Goal: Task Accomplishment & Management: Use online tool/utility

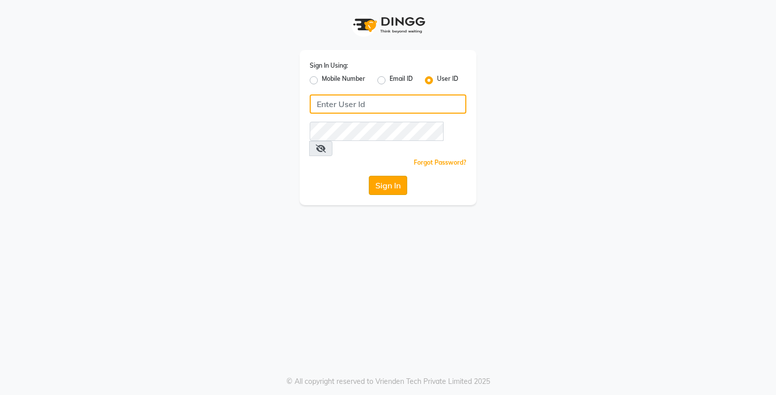
type input "e3750-21"
click at [388, 176] on button "Sign In" at bounding box center [388, 185] width 38 height 19
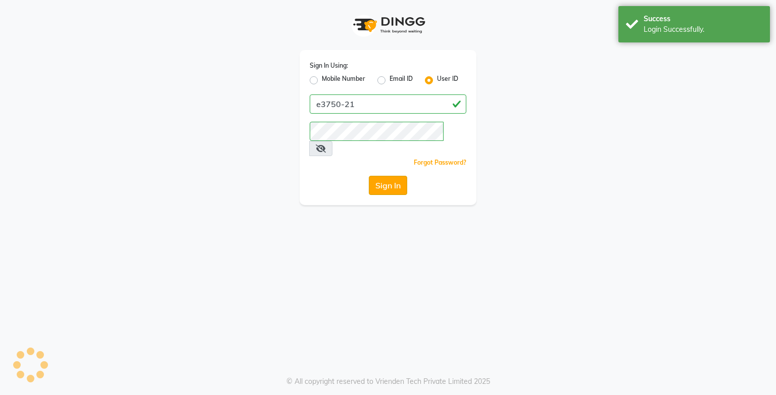
select select "service"
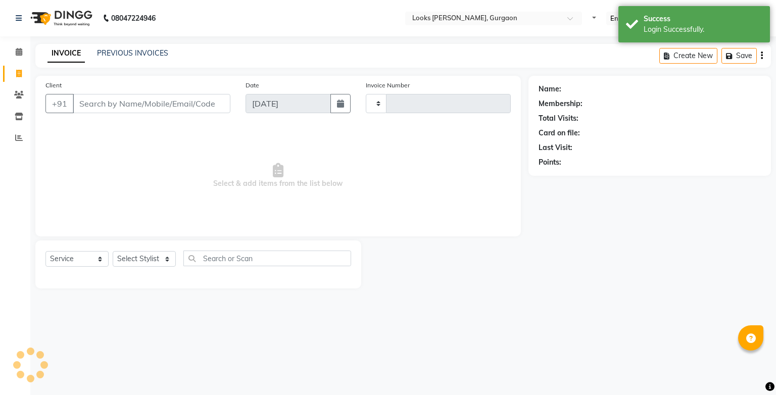
type input "1451"
select select "8452"
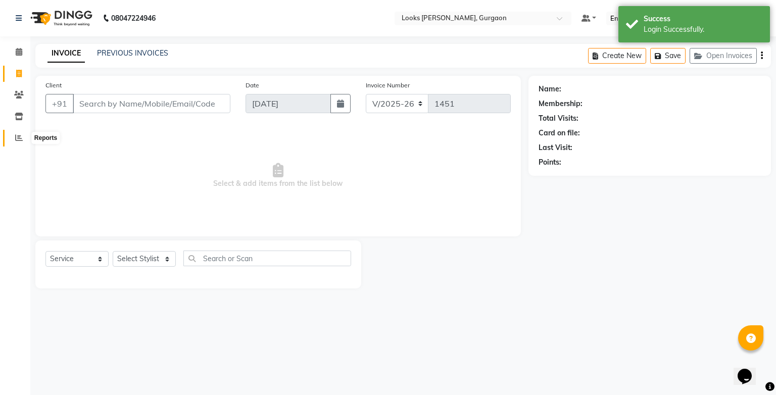
click at [16, 143] on span at bounding box center [19, 138] width 18 height 12
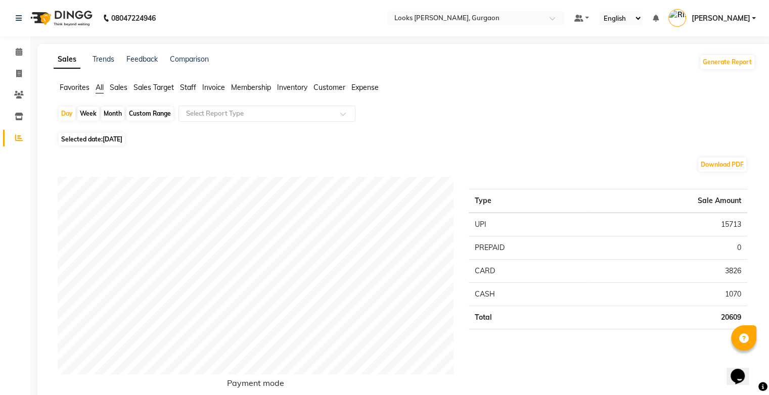
click at [121, 88] on span "Sales" at bounding box center [119, 87] width 18 height 9
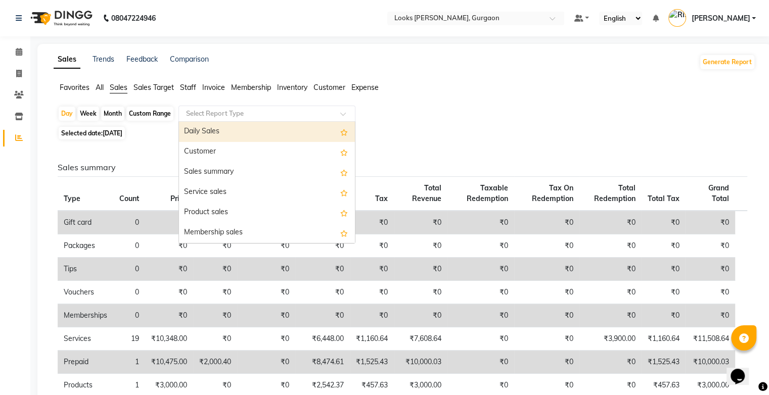
click at [234, 114] on input "text" at bounding box center [257, 114] width 146 height 10
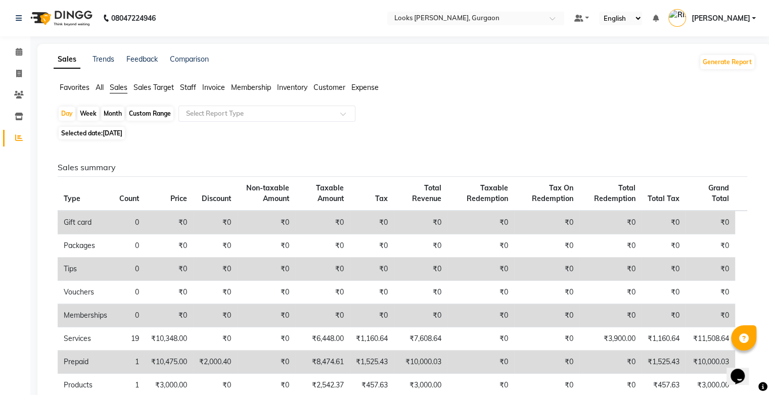
click at [135, 155] on div "Sales summary Type Count Price Discount Non-taxable Amount Taxable Amount Tax T…" at bounding box center [402, 371] width 705 height 457
click at [187, 85] on span "Staff" at bounding box center [188, 87] width 16 height 9
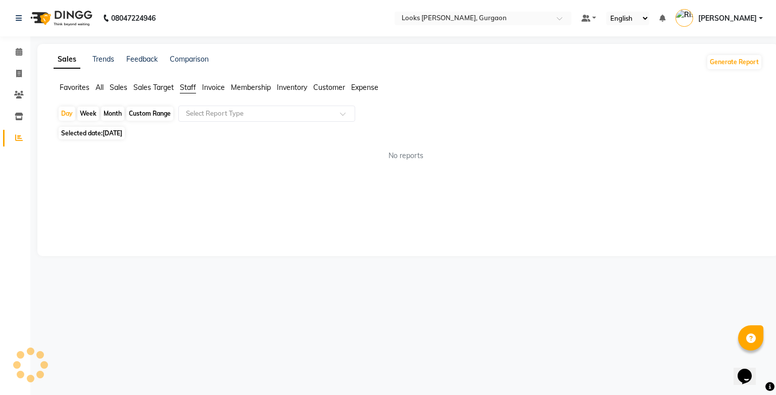
click at [158, 113] on div "Custom Range" at bounding box center [149, 114] width 47 height 14
select select "9"
select select "2025"
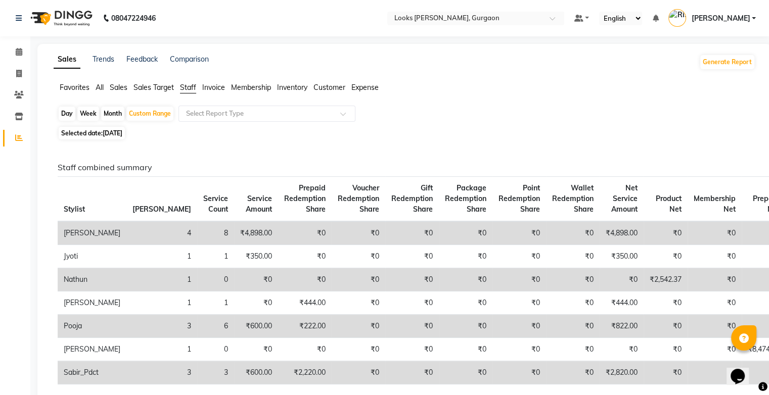
click at [117, 118] on div "Month" at bounding box center [112, 114] width 23 height 14
select select "9"
select select "2025"
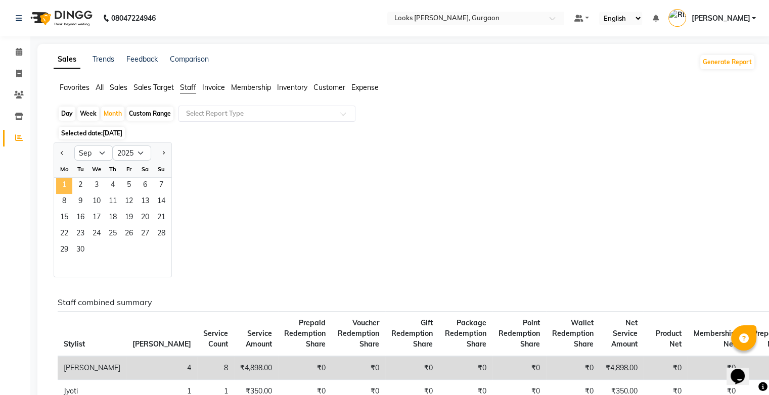
click at [61, 188] on span "1" at bounding box center [64, 186] width 16 height 16
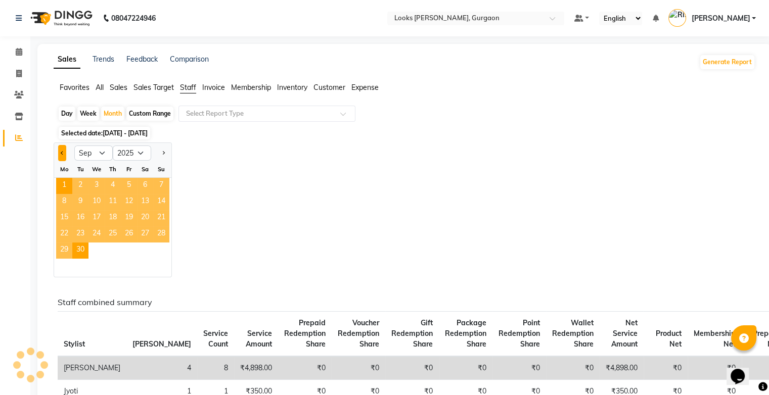
click at [62, 153] on span "Previous month" at bounding box center [63, 153] width 4 height 4
select select "8"
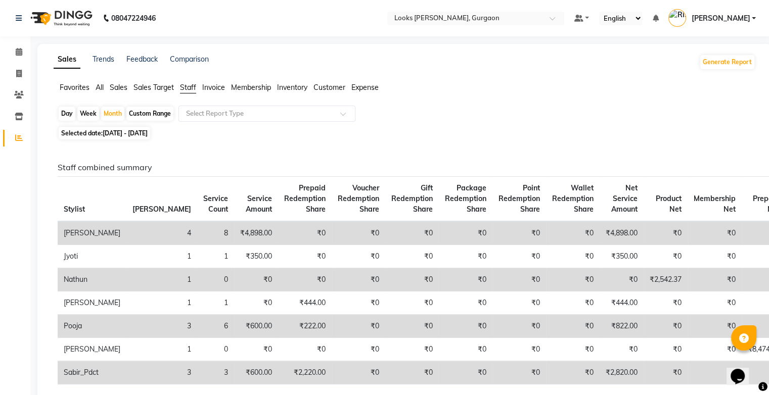
click at [128, 181] on th "[PERSON_NAME]" at bounding box center [161, 199] width 71 height 45
click at [137, 115] on div "Custom Range" at bounding box center [149, 114] width 47 height 14
select select "9"
select select "2025"
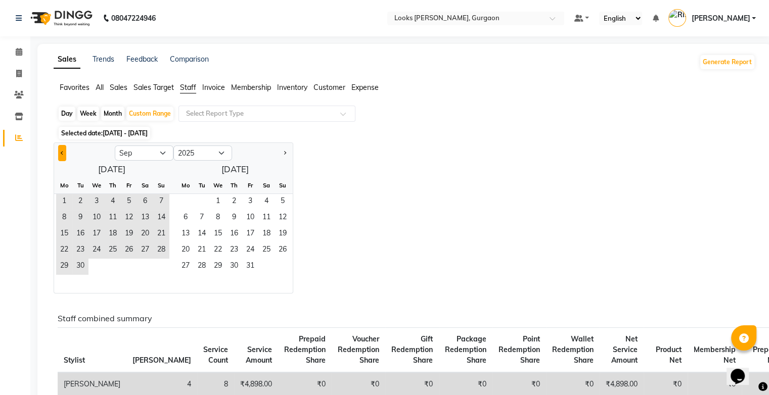
click at [62, 149] on button "Previous month" at bounding box center [62, 153] width 8 height 16
select select "8"
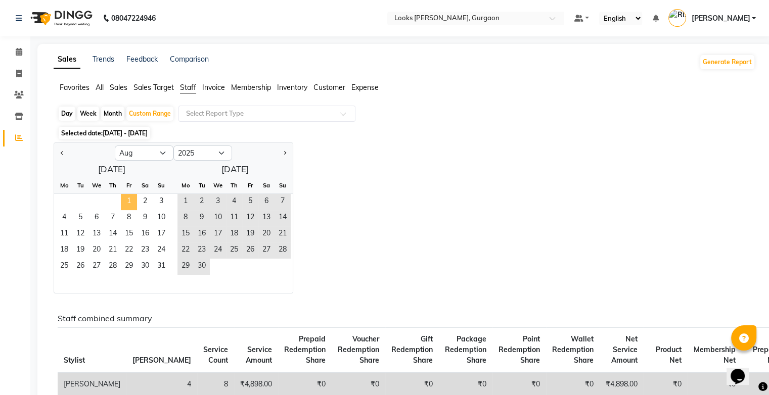
click at [128, 199] on span "1" at bounding box center [129, 202] width 16 height 16
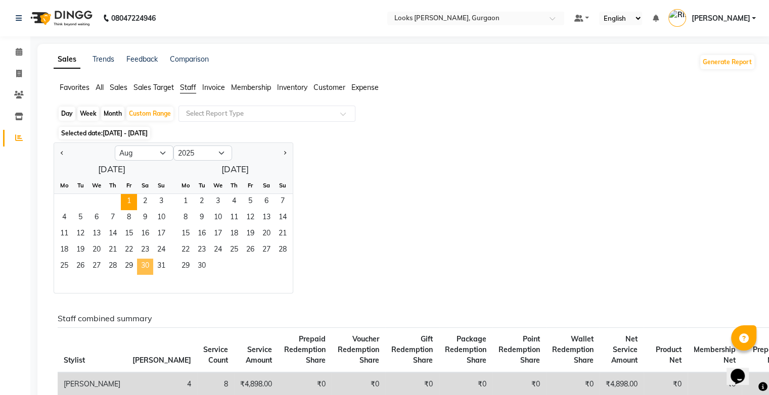
click at [149, 270] on span "30" at bounding box center [145, 267] width 16 height 16
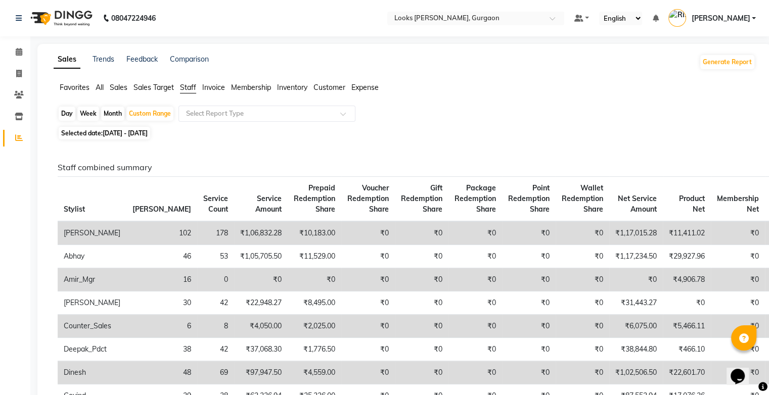
click at [112, 114] on div "Month" at bounding box center [112, 114] width 23 height 14
select select "8"
select select "2025"
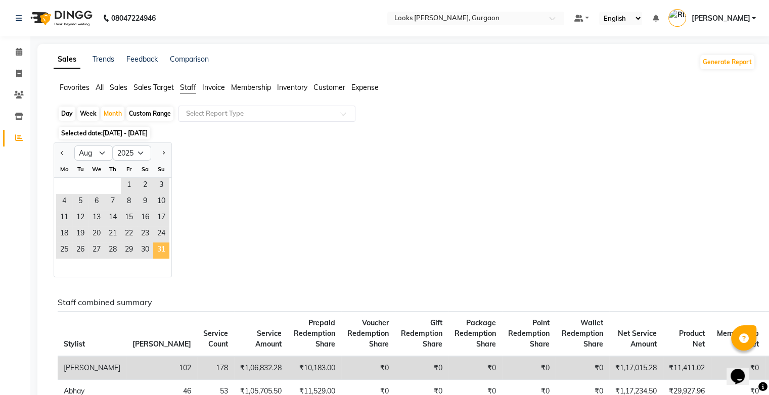
click at [165, 246] on span "31" at bounding box center [161, 251] width 16 height 16
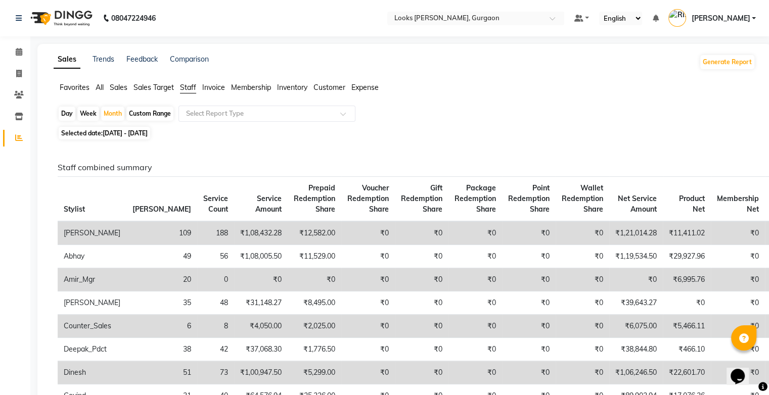
drag, startPoint x: 537, startPoint y: 114, endPoint x: 776, endPoint y: 35, distance: 251.1
click at [769, 35] on html "08047224946 Select Location × Looks Elan Miracle, Gurgaon Default Panel My Pane…" at bounding box center [384, 197] width 769 height 395
click at [627, 98] on div "Favorites All Sales Sales Target Staff Invoice Membership Inventory Customer Ex…" at bounding box center [404, 91] width 717 height 19
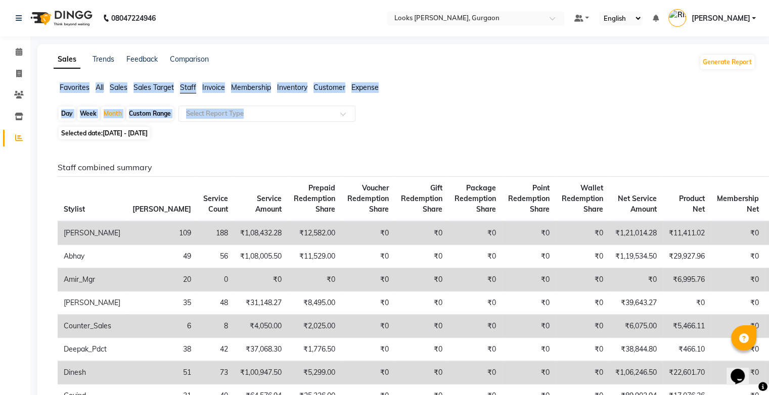
drag, startPoint x: 767, startPoint y: 62, endPoint x: 760, endPoint y: 114, distance: 52.6
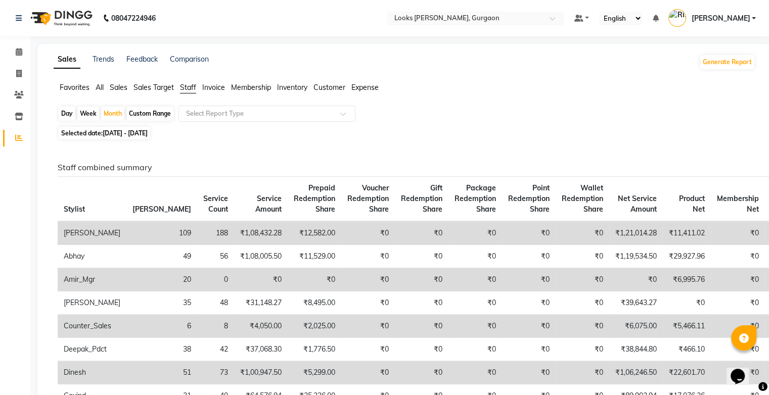
drag, startPoint x: 760, startPoint y: 114, endPoint x: 657, endPoint y: 141, distance: 105.5
click at [716, 63] on button "Generate Report" at bounding box center [727, 62] width 54 height 14
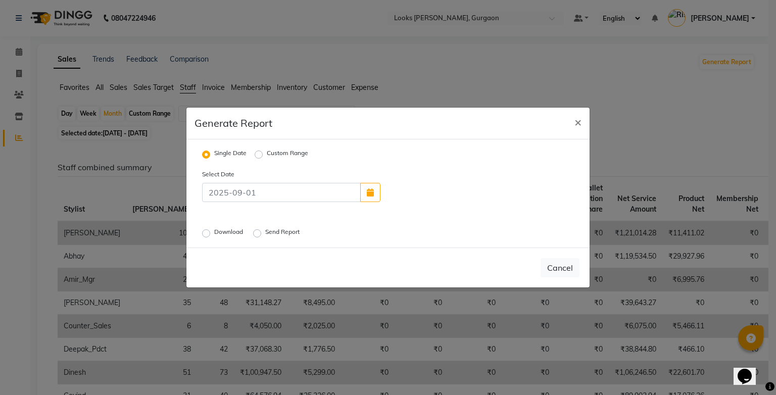
click at [267, 155] on label "Custom Range" at bounding box center [287, 155] width 41 height 12
click at [261, 155] on input "Custom Range" at bounding box center [260, 154] width 7 height 7
radio input "true"
select select "9"
select select "2025"
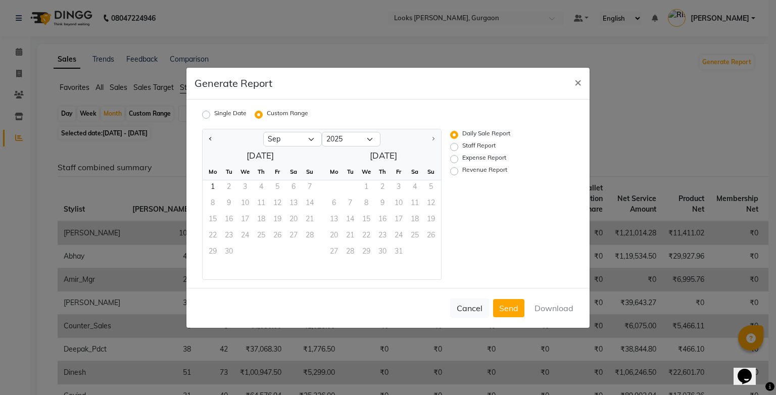
click at [462, 147] on label "Staff Report" at bounding box center [478, 147] width 33 height 12
click at [458, 147] on input "Staff Report" at bounding box center [455, 146] width 7 height 7
radio input "true"
click at [312, 145] on select "Jan Feb Mar Apr May Jun [DATE] Aug Sep" at bounding box center [292, 139] width 59 height 15
select select "8"
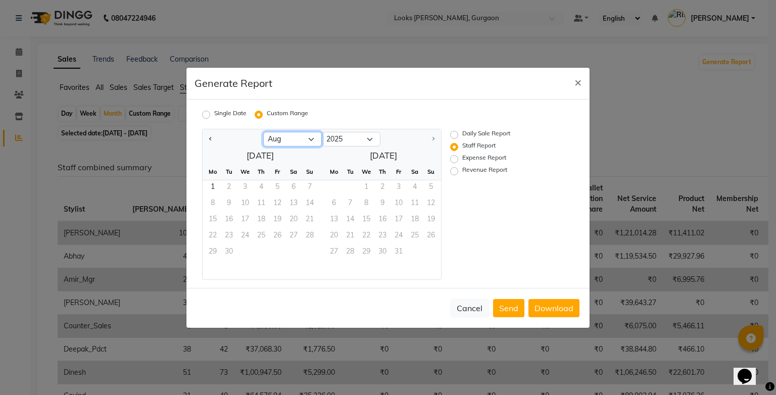
click at [263, 132] on select "Jan Feb Mar Apr May Jun [DATE] Aug Sep" at bounding box center [292, 139] width 59 height 15
click at [273, 188] on span "1" at bounding box center [277, 188] width 16 height 16
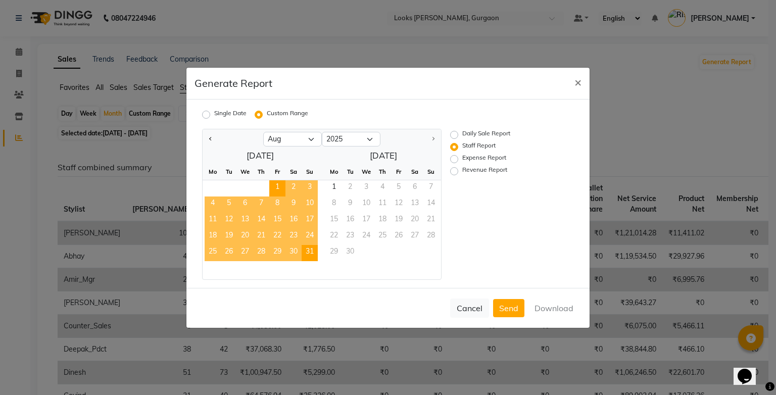
click at [308, 249] on span "31" at bounding box center [310, 253] width 16 height 16
click at [550, 306] on button "Download" at bounding box center [554, 308] width 51 height 18
click at [577, 82] on span "×" at bounding box center [578, 81] width 7 height 15
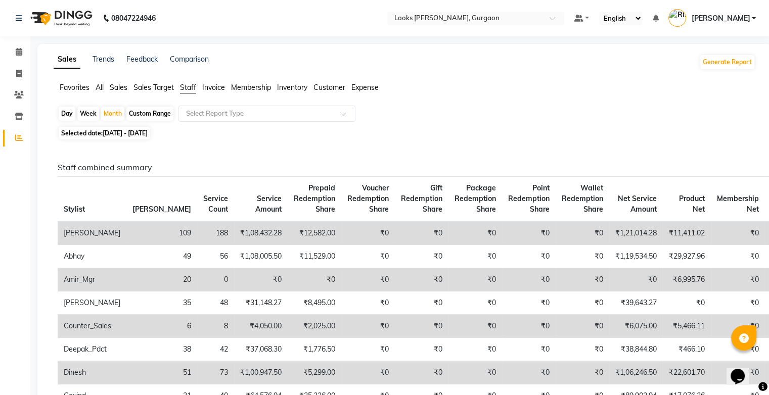
click at [328, 116] on input "text" at bounding box center [257, 114] width 146 height 10
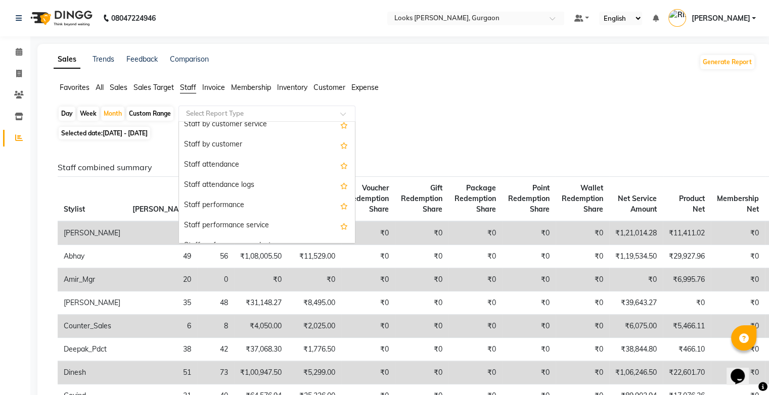
scroll to position [93, 0]
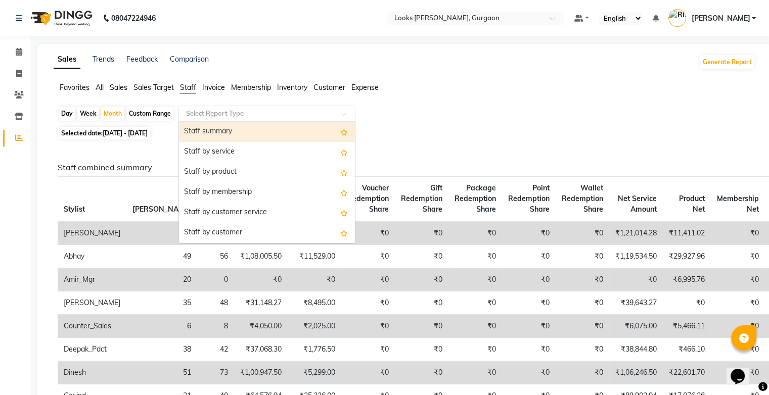
click at [342, 113] on span at bounding box center [346, 117] width 13 height 10
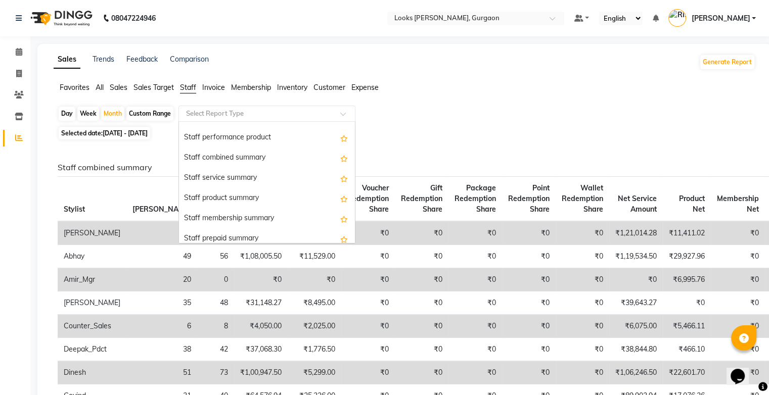
scroll to position [0, 0]
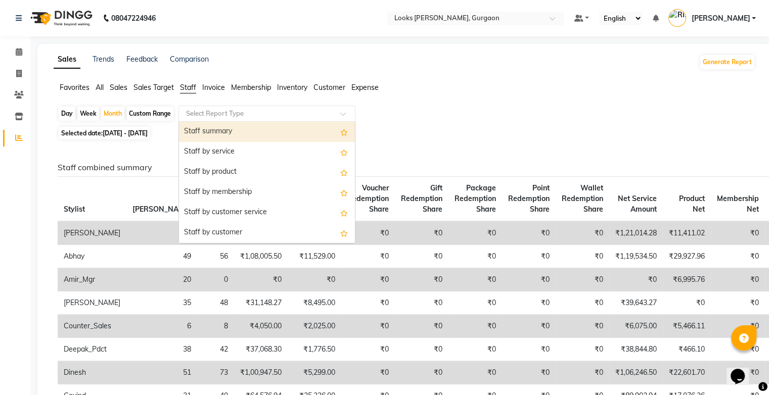
click at [445, 94] on div "Favorites All Sales Sales Target Staff Invoice Membership Inventory Customer Ex…" at bounding box center [404, 91] width 717 height 19
click at [312, 113] on input "text" at bounding box center [257, 114] width 146 height 10
click at [255, 132] on div "Staff summary" at bounding box center [267, 132] width 176 height 20
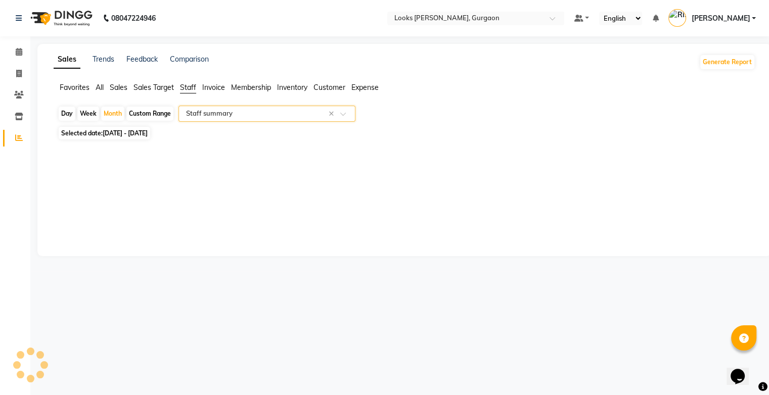
select select "filtered_report"
select select "csv"
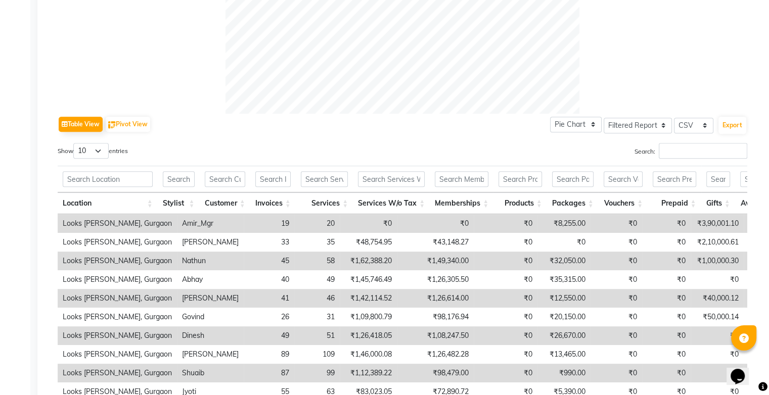
scroll to position [407, 0]
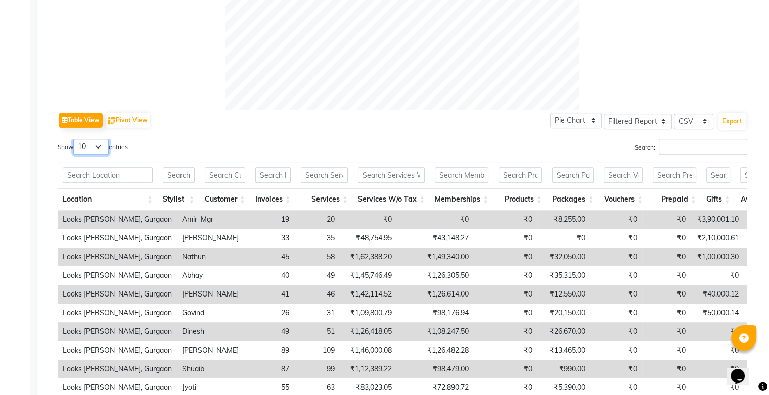
click at [103, 152] on select "10 25 50 100" at bounding box center [90, 147] width 35 height 16
select select "100"
click at [75, 139] on select "10 25 50 100" at bounding box center [90, 147] width 35 height 16
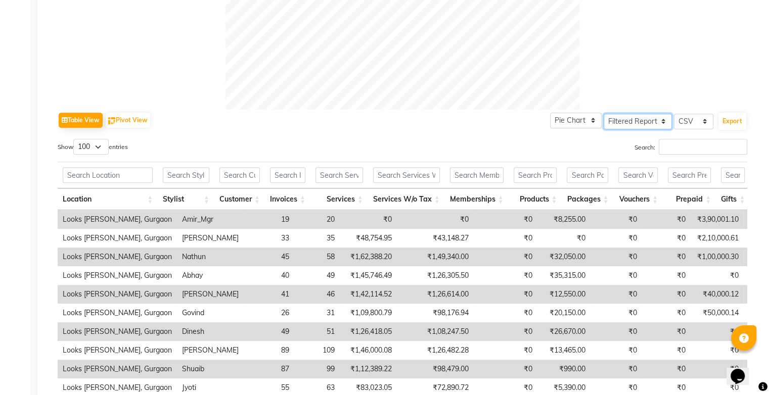
click at [659, 123] on select "Select Full Report Filtered Report" at bounding box center [637, 122] width 68 height 16
click at [698, 126] on select "Select CSV PDF" at bounding box center [693, 122] width 39 height 16
click at [686, 172] on input "text" at bounding box center [689, 175] width 43 height 16
click at [686, 124] on select "Select CSV PDF" at bounding box center [693, 122] width 39 height 16
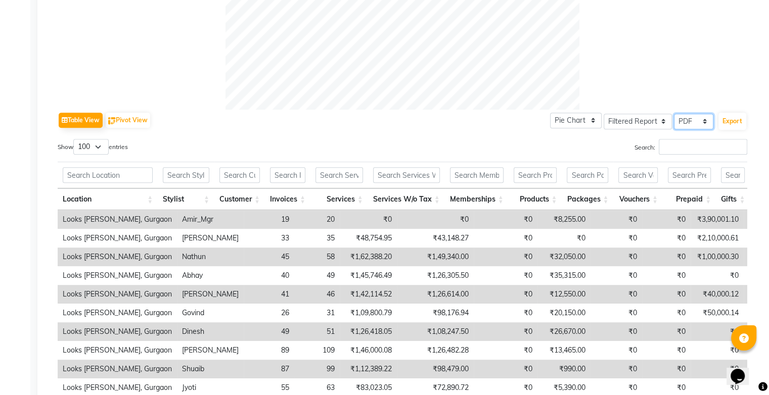
click at [674, 114] on select "Select CSV PDF" at bounding box center [693, 122] width 39 height 16
click at [647, 125] on select "Select Full Report Filtered Report" at bounding box center [637, 122] width 68 height 16
click at [605, 114] on select "Select Full Report Filtered Report" at bounding box center [637, 122] width 68 height 16
click at [591, 118] on select "Pie Chart Bar Chart" at bounding box center [576, 121] width 52 height 16
click at [625, 147] on div "Search:" at bounding box center [578, 149] width 337 height 20
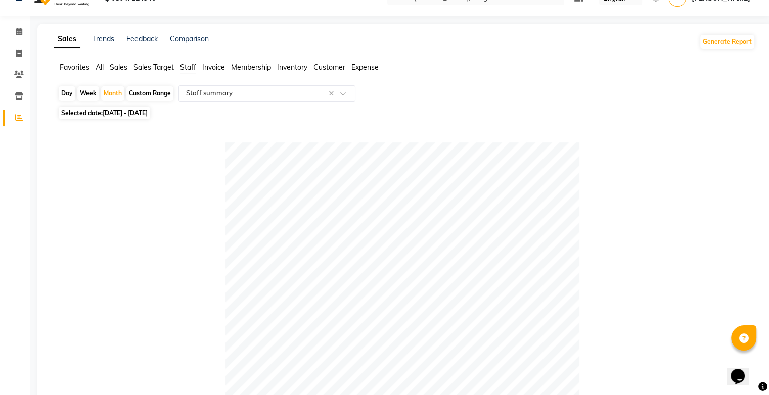
scroll to position [0, 0]
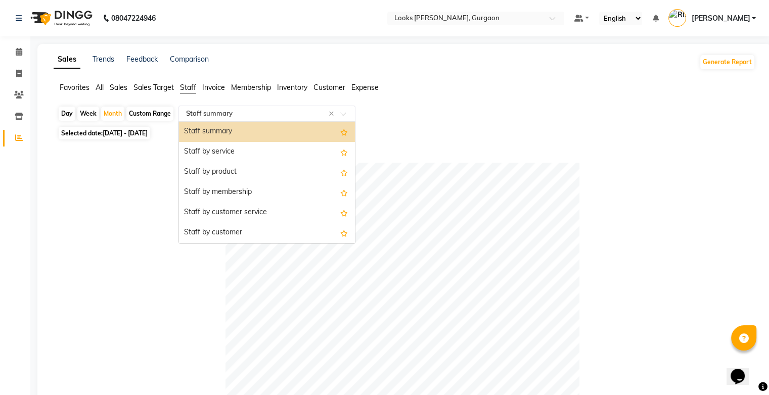
click at [281, 114] on input "text" at bounding box center [257, 114] width 146 height 10
click at [285, 136] on div "Staff summary" at bounding box center [267, 132] width 176 height 20
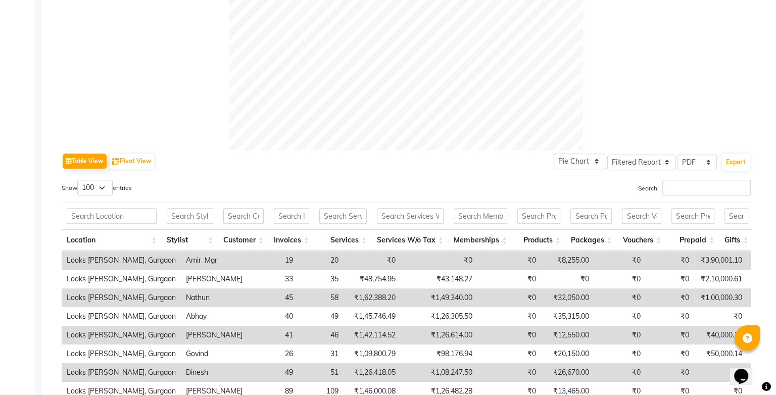
scroll to position [367, 0]
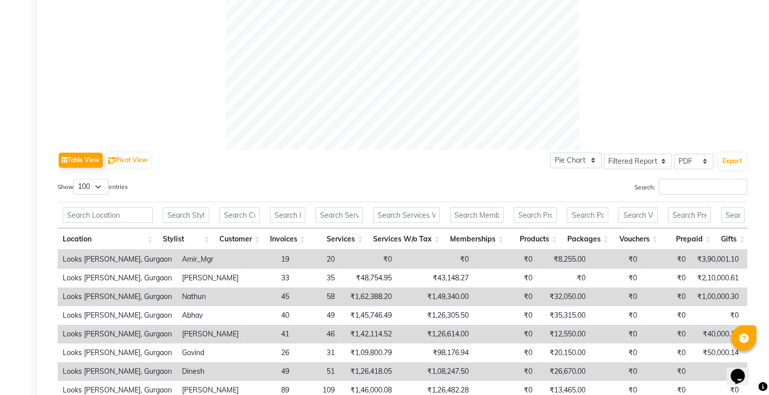
click at [592, 238] on th "Packages" at bounding box center [587, 239] width 52 height 22
click at [691, 162] on select "Select CSV PDF" at bounding box center [693, 162] width 39 height 16
click at [674, 154] on select "Select CSV PDF" at bounding box center [693, 162] width 39 height 16
click at [687, 164] on select "Select CSV PDF" at bounding box center [693, 162] width 39 height 16
select select "pdf"
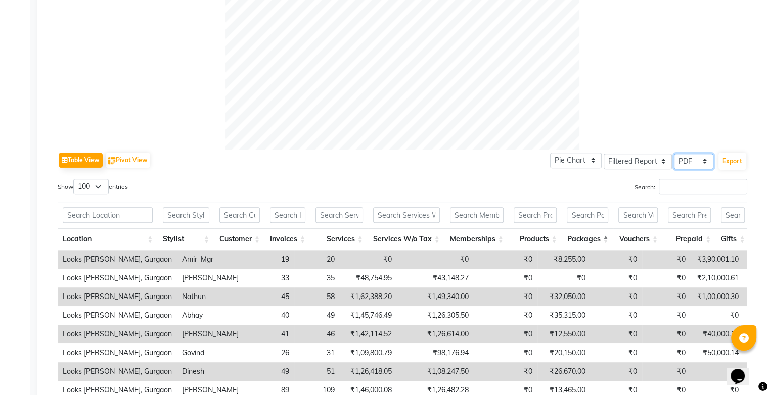
click at [674, 154] on select "Select CSV PDF" at bounding box center [693, 162] width 39 height 16
click at [728, 165] on button "Export" at bounding box center [732, 161] width 28 height 17
select select "monospace"
select select "12px"
select select "template_1"
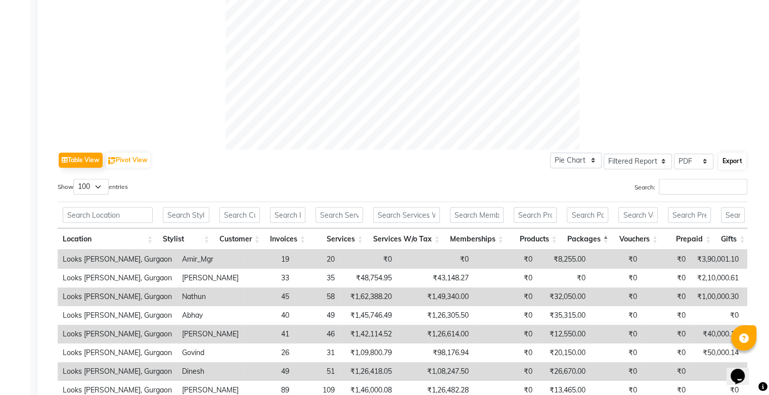
select select "A4"
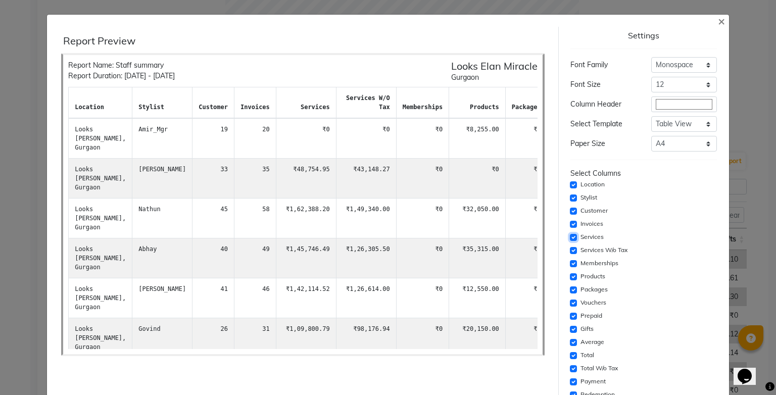
click at [570, 238] on input "checkbox" at bounding box center [573, 237] width 7 height 7
checkbox input "false"
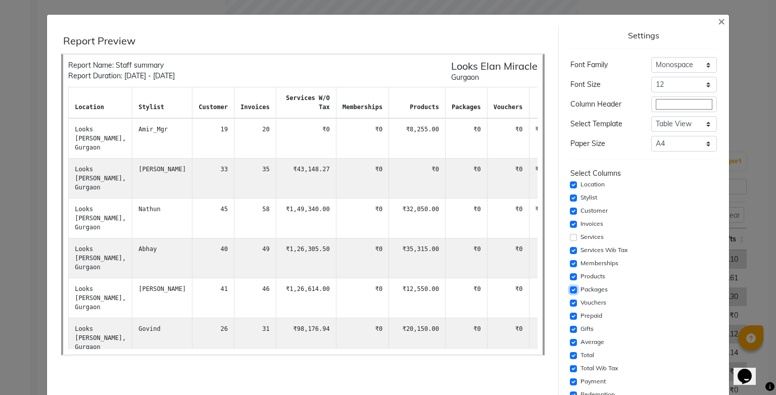
click at [570, 291] on input "checkbox" at bounding box center [573, 290] width 7 height 7
checkbox input "false"
click at [570, 303] on input "checkbox" at bounding box center [573, 303] width 7 height 7
checkbox input "false"
click at [570, 329] on input "checkbox" at bounding box center [573, 329] width 7 height 7
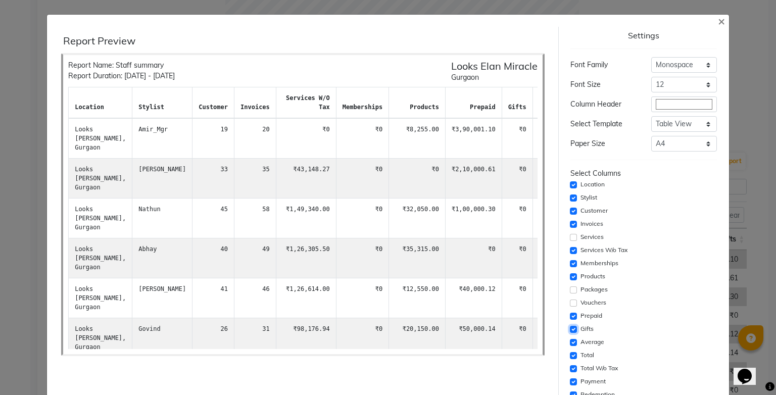
checkbox input "false"
click at [570, 343] on input "checkbox" at bounding box center [573, 342] width 7 height 7
checkbox input "false"
click at [570, 355] on input "checkbox" at bounding box center [573, 355] width 7 height 7
checkbox input "false"
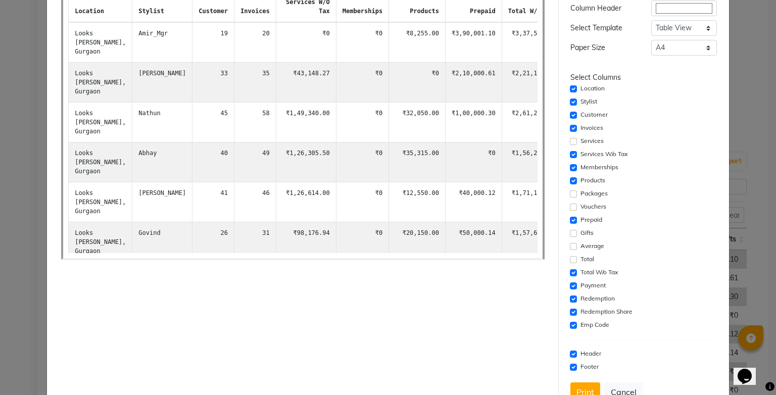
scroll to position [105, 0]
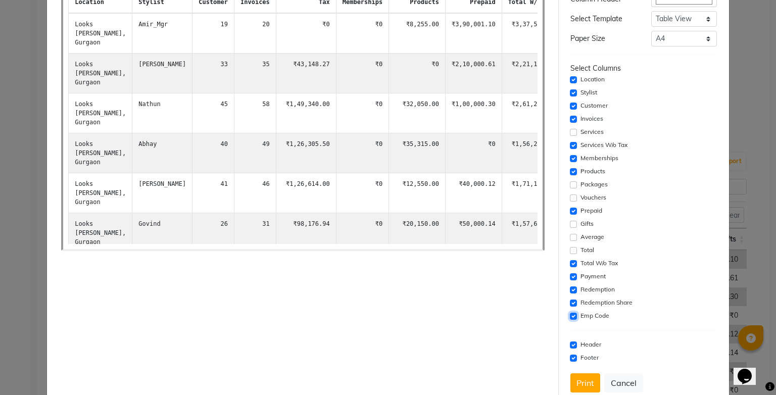
click at [570, 316] on input "checkbox" at bounding box center [573, 316] width 7 height 7
checkbox input "false"
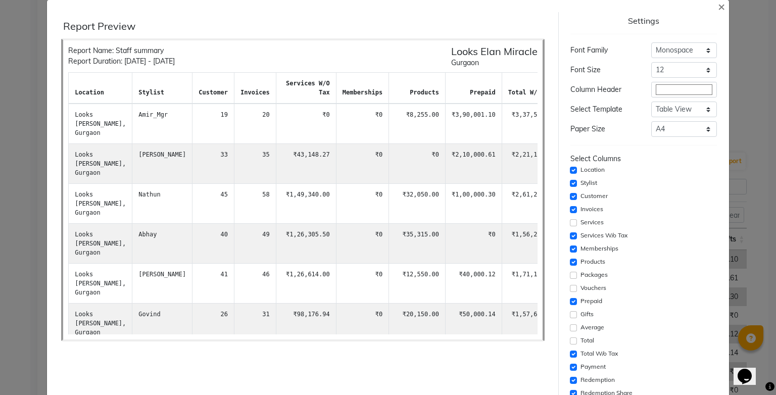
scroll to position [0, 0]
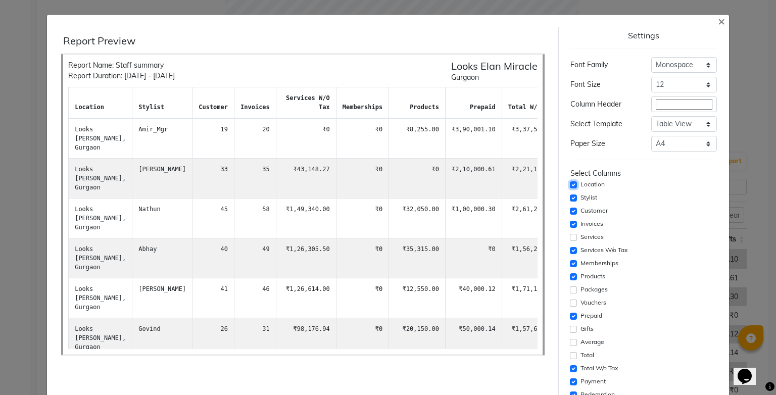
click at [570, 185] on input "checkbox" at bounding box center [573, 184] width 7 height 7
checkbox input "false"
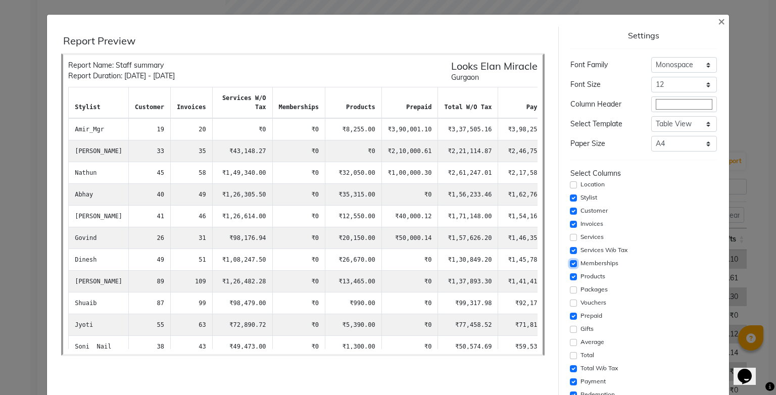
click at [570, 262] on input "checkbox" at bounding box center [573, 263] width 7 height 7
checkbox input "false"
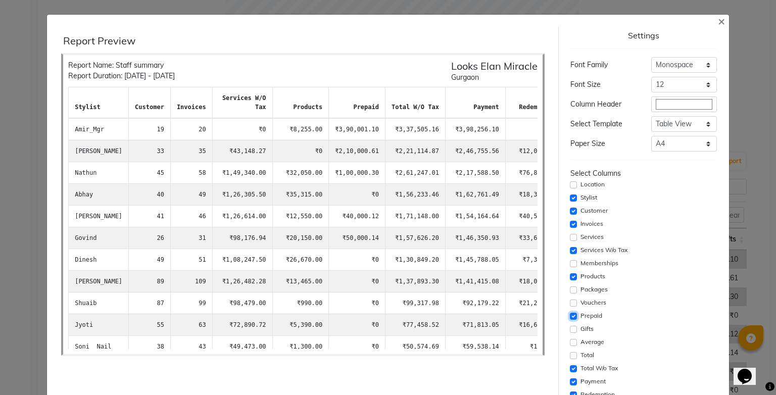
click at [570, 316] on input "checkbox" at bounding box center [573, 316] width 7 height 7
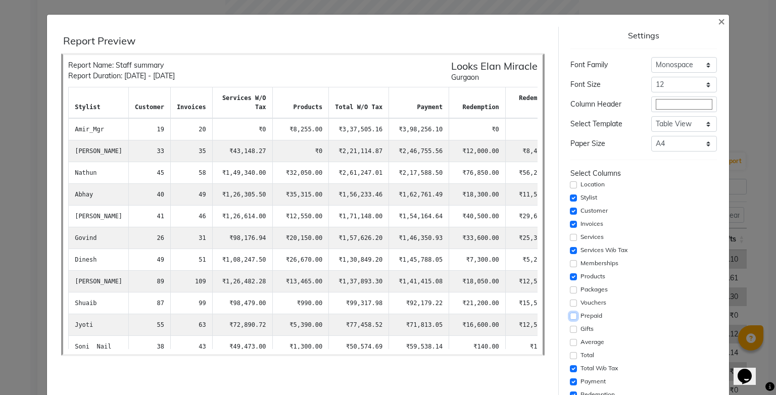
click at [570, 316] on input "checkbox" at bounding box center [573, 316] width 7 height 7
checkbox input "true"
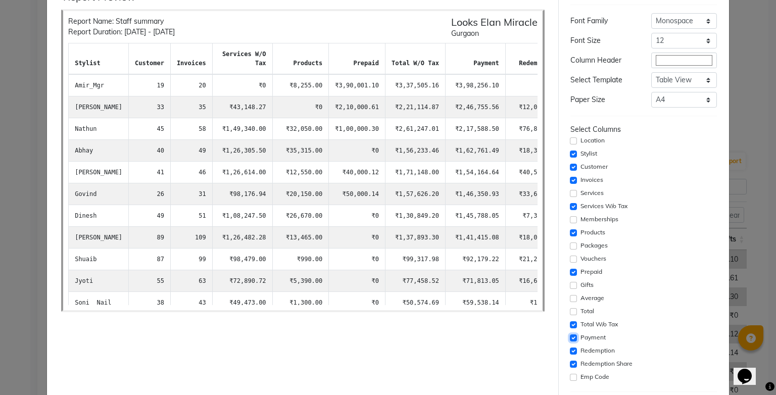
click at [570, 338] on input "checkbox" at bounding box center [573, 338] width 7 height 7
checkbox input "false"
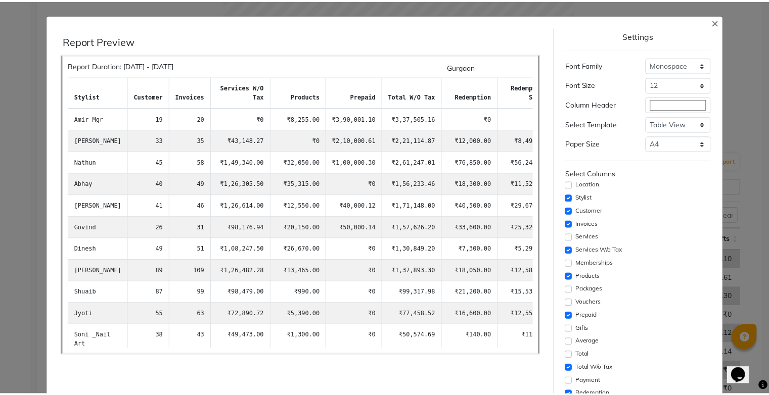
scroll to position [10, 0]
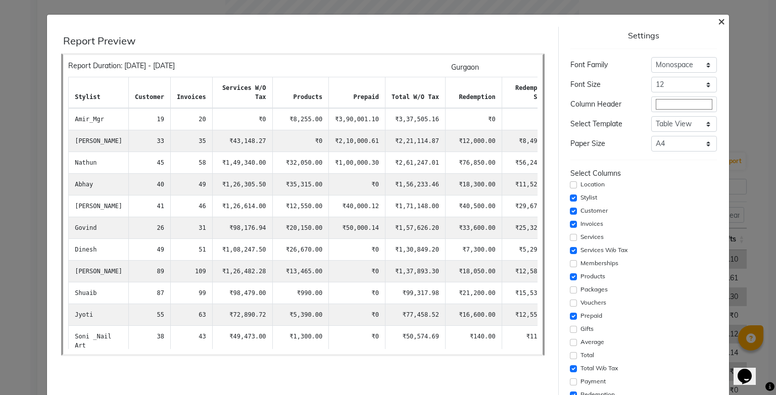
click at [718, 21] on span "×" at bounding box center [721, 20] width 7 height 15
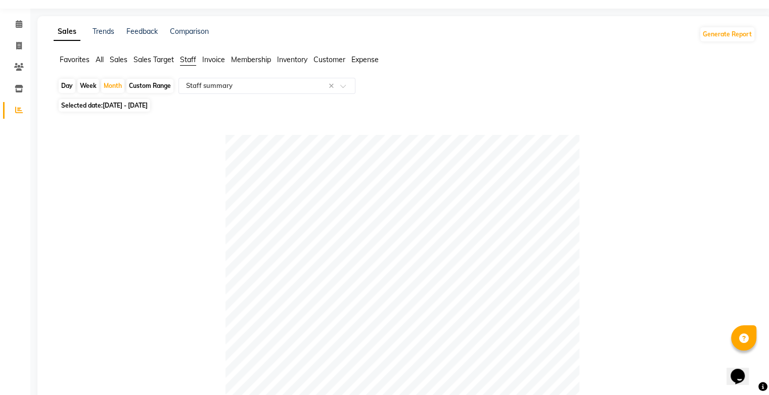
scroll to position [0, 0]
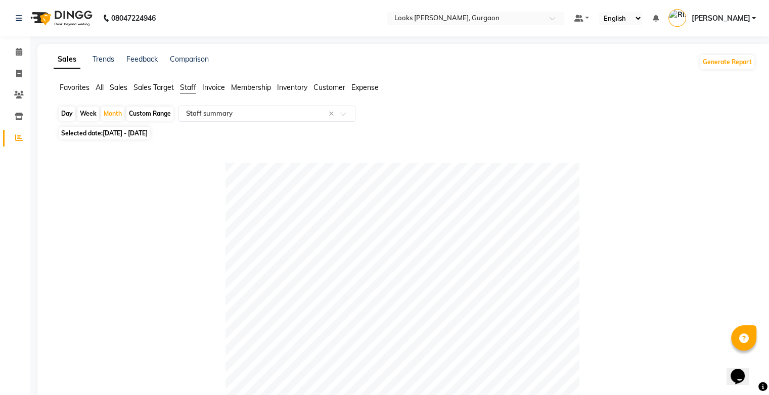
click at [154, 84] on span "Sales Target" at bounding box center [153, 87] width 40 height 9
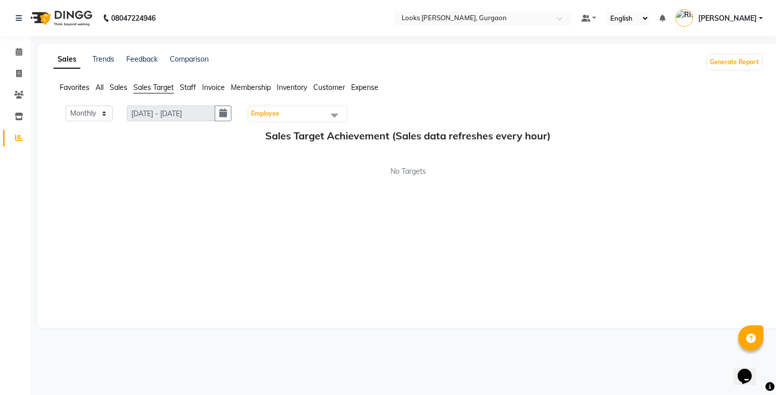
click at [190, 88] on span "Staff" at bounding box center [188, 87] width 16 height 9
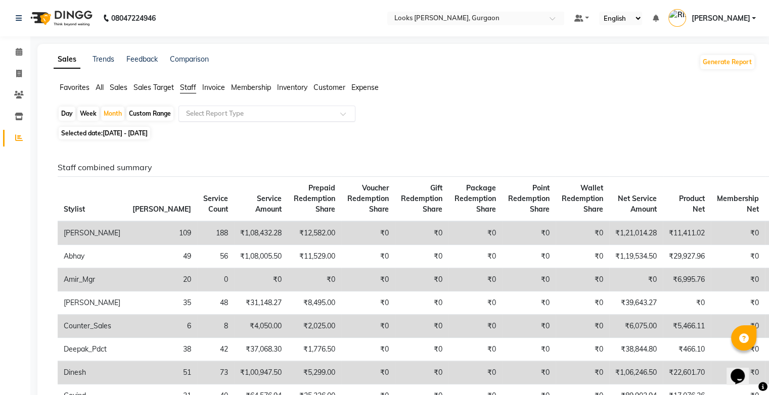
click at [329, 114] on input "text" at bounding box center [257, 114] width 146 height 10
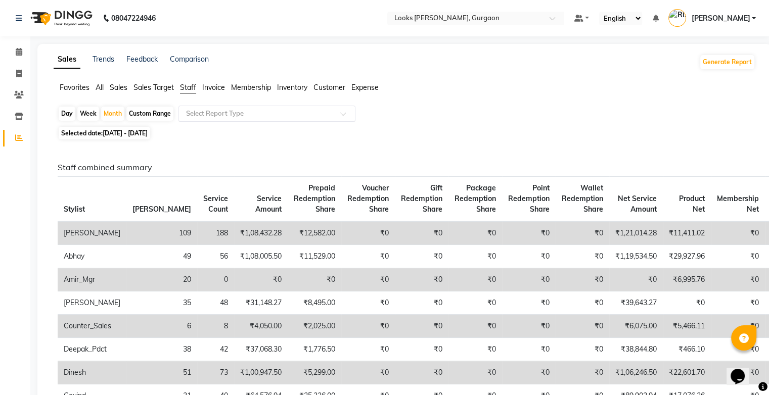
click at [325, 113] on input "text" at bounding box center [257, 114] width 146 height 10
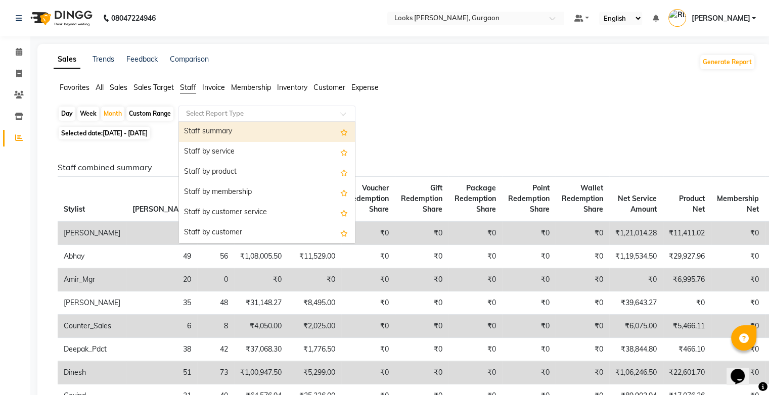
click at [512, 109] on div "Day Week Month Custom Range Select Report Type Staff summary Staff by service S…" at bounding box center [404, 115] width 693 height 18
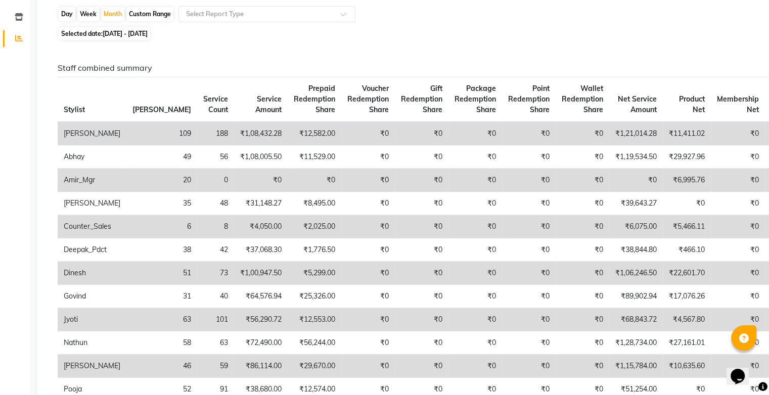
scroll to position [101, 0]
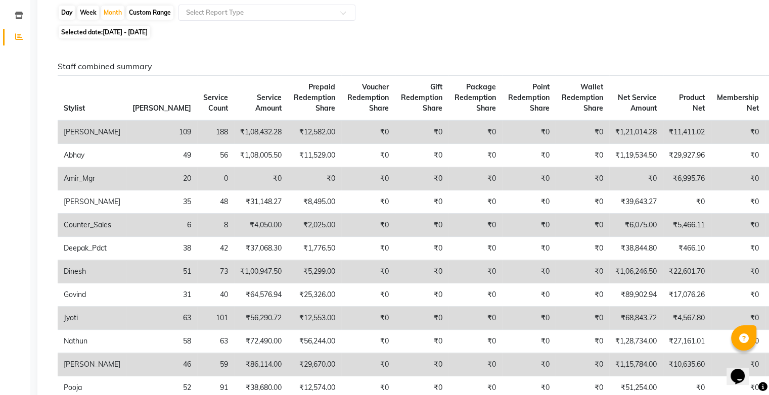
click at [555, 92] on th "Wallet Redemption Share" at bounding box center [582, 98] width 54 height 45
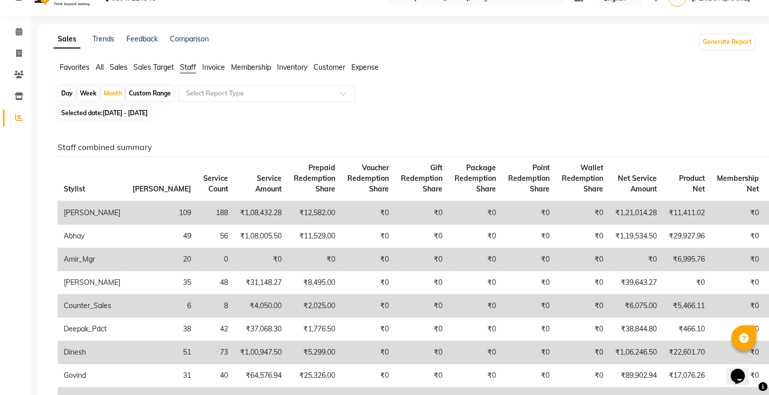
scroll to position [0, 0]
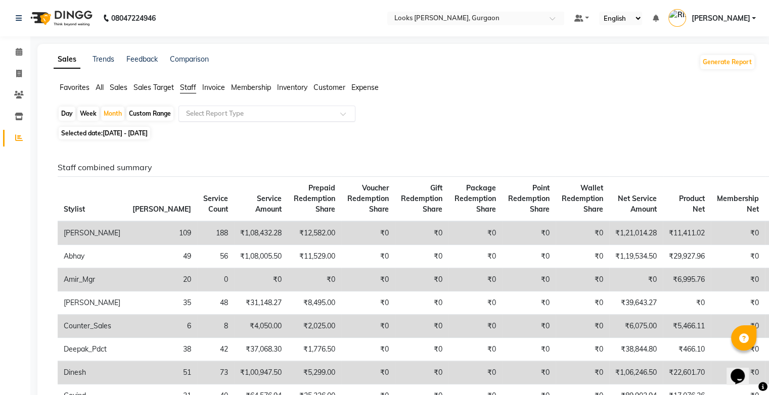
click at [250, 116] on input "text" at bounding box center [257, 114] width 146 height 10
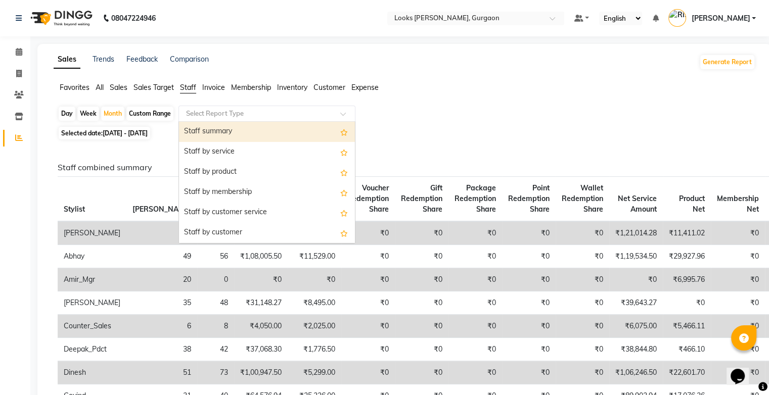
click at [250, 116] on input "text" at bounding box center [257, 114] width 146 height 10
click at [184, 62] on link "Comparison" at bounding box center [189, 59] width 39 height 9
select select "single_date"
select select "single_date_dash"
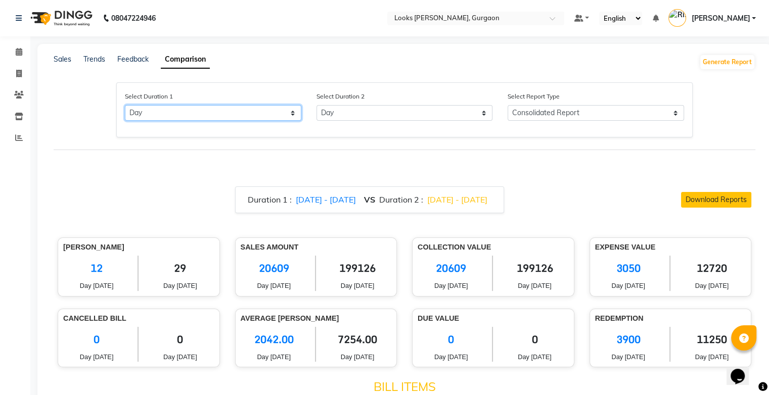
click at [196, 120] on select "Select Day Month Week Custom" at bounding box center [213, 113] width 176 height 16
select select "month"
click at [125, 106] on select "Select Day Month Week Custom" at bounding box center [213, 113] width 176 height 16
select select "9"
select select "2025"
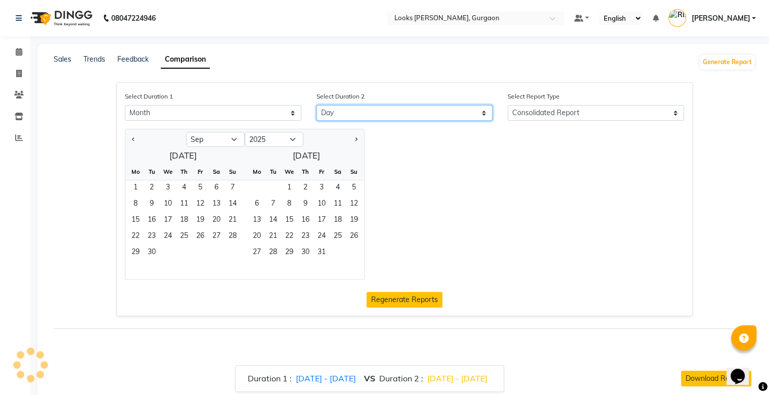
click at [368, 116] on select "Select Day Month Week Custom" at bounding box center [404, 113] width 176 height 16
select select "month_dash"
click at [316, 106] on select "Select Day Month Week Custom" at bounding box center [404, 113] width 176 height 16
select select "9"
select select "2025"
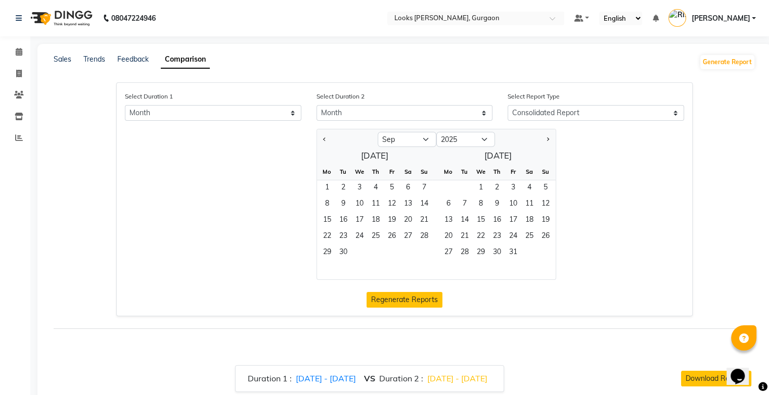
click at [214, 125] on div "Select Duration 1 Select Day Month Week Custom Select Duration 2 Select Day Mon…" at bounding box center [404, 199] width 576 height 234
click at [212, 116] on select "Select Day Month Week Custom" at bounding box center [213, 113] width 176 height 16
click at [125, 106] on select "Select Day Month Week Custom" at bounding box center [213, 113] width 176 height 16
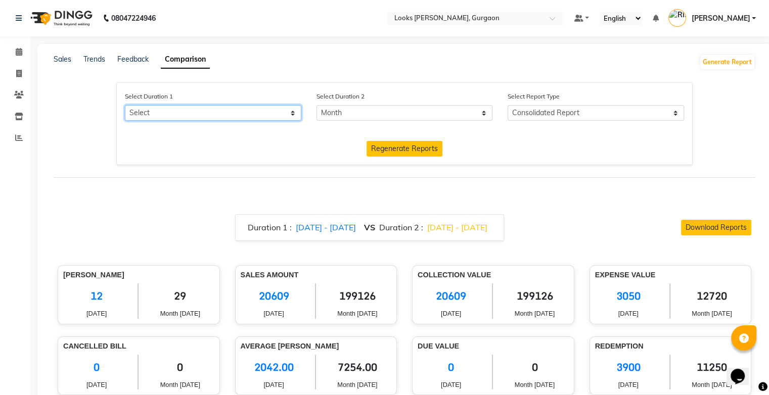
click at [194, 117] on select "Select Day Month Week Custom" at bounding box center [213, 113] width 176 height 16
select select "month"
click at [125, 106] on select "Select Day Month Week Custom" at bounding box center [213, 113] width 176 height 16
select select "9"
select select "2025"
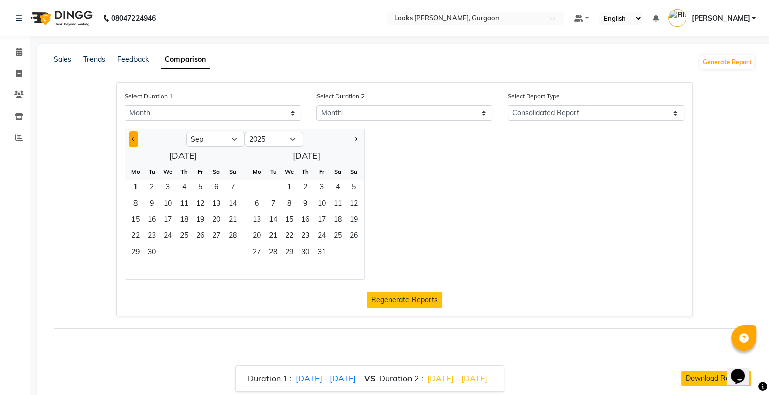
click at [135, 138] on button "Previous month" at bounding box center [133, 139] width 8 height 16
select select "7"
click at [152, 187] on span "1" at bounding box center [152, 188] width 16 height 16
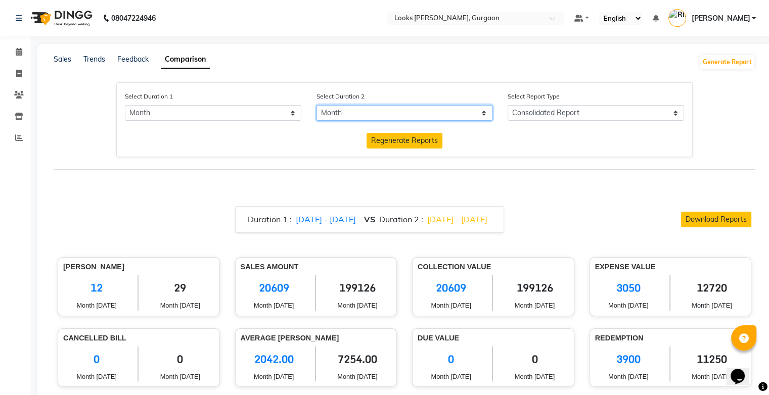
click at [437, 111] on select "Select Day Month Week Custom" at bounding box center [404, 113] width 176 height 16
click at [316, 106] on select "Select Day Month Week Custom" at bounding box center [404, 113] width 176 height 16
click at [454, 111] on select "Select Day Month Week Custom" at bounding box center [404, 113] width 176 height 16
click at [316, 106] on select "Select Day Month Week Custom" at bounding box center [404, 113] width 176 height 16
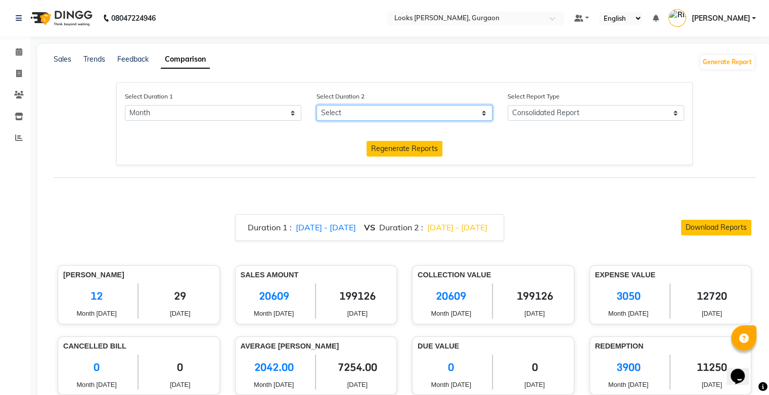
click at [453, 116] on select "Select Day Month Week Custom" at bounding box center [404, 113] width 176 height 16
select select "month_dash"
click at [316, 106] on select "Select Day Month Week Custom" at bounding box center [404, 113] width 176 height 16
select select "9"
select select "2025"
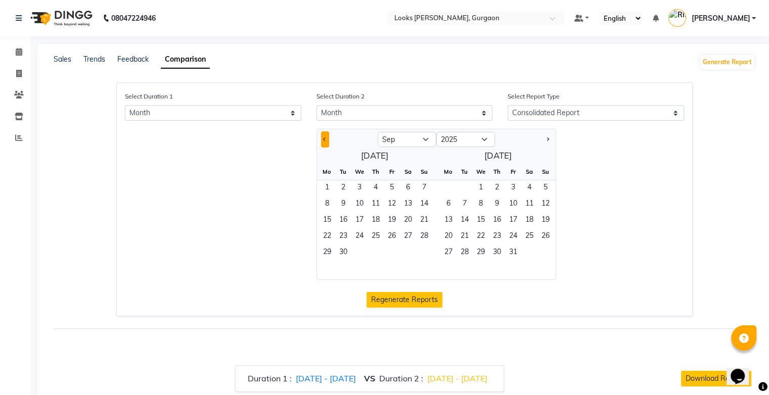
click at [326, 143] on button "Previous month" at bounding box center [325, 139] width 8 height 16
select select "8"
click at [392, 190] on span "1" at bounding box center [392, 188] width 16 height 16
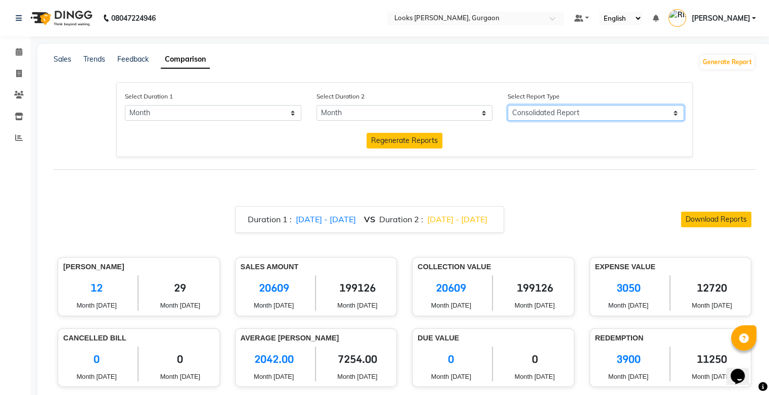
click at [536, 117] on select "Consolidated Report Business Level Retention Report Staff Level Retention Report" at bounding box center [595, 113] width 176 height 16
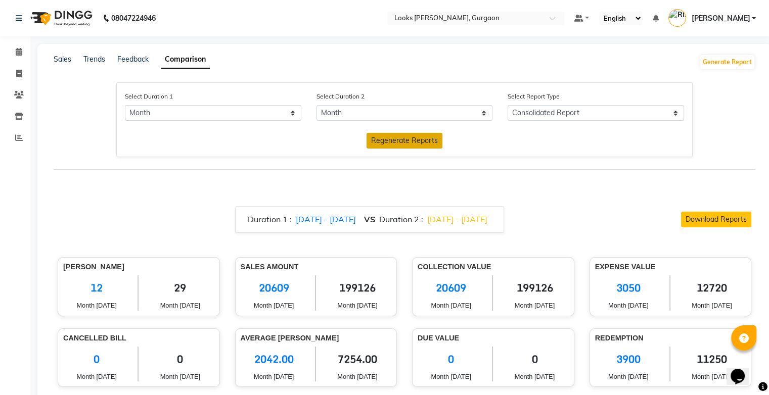
click at [425, 140] on span "Regenerate Reports" at bounding box center [404, 140] width 67 height 9
click at [21, 71] on icon at bounding box center [19, 74] width 6 height 8
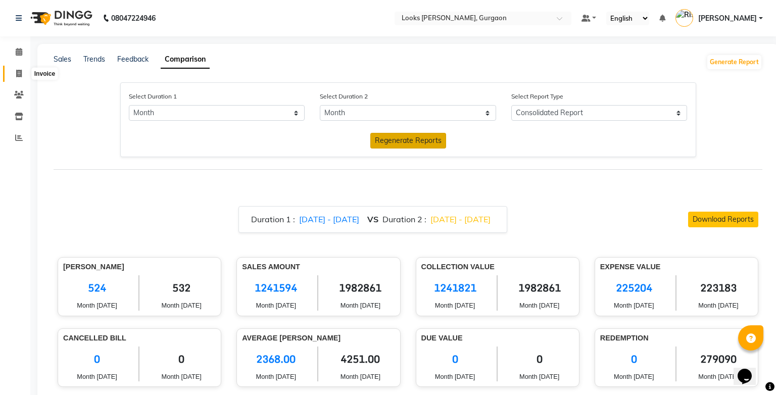
select select "service"
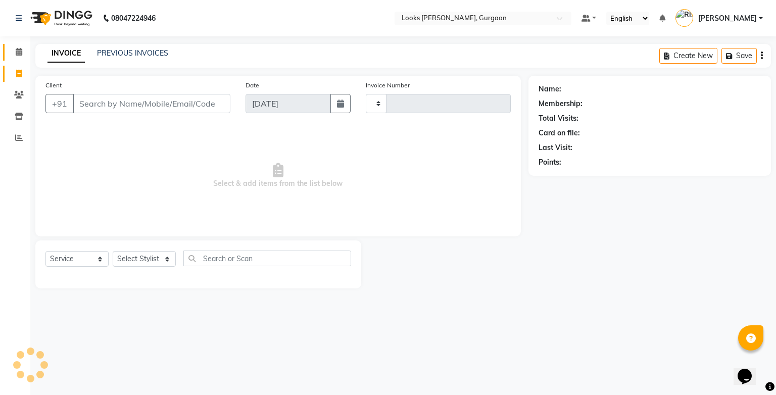
type input "1451"
select select "8452"
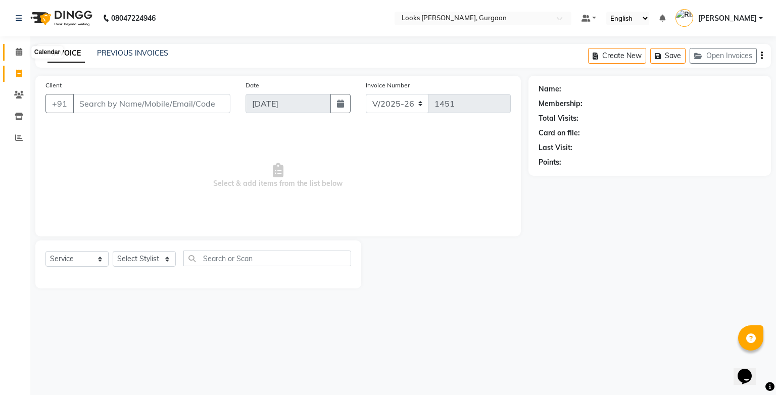
click at [14, 50] on span at bounding box center [19, 52] width 18 height 12
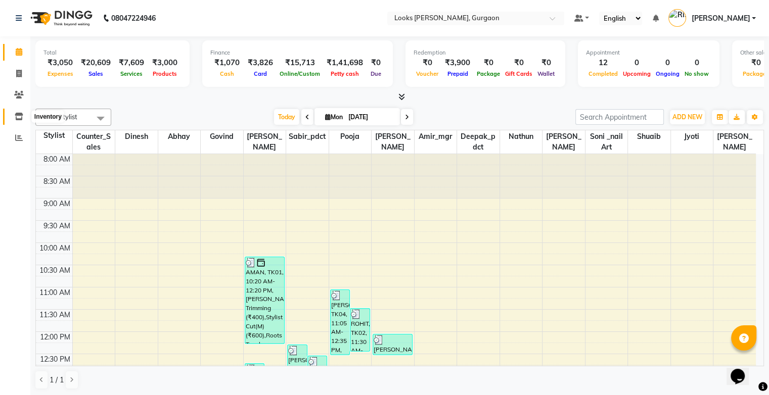
click at [21, 116] on icon at bounding box center [19, 117] width 9 height 8
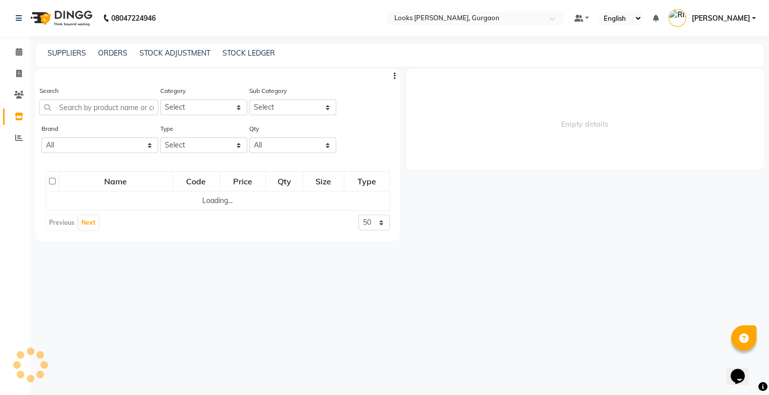
select select
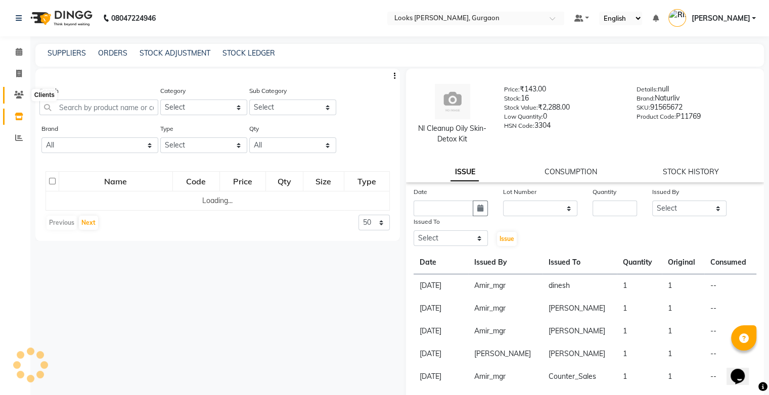
click at [20, 95] on icon at bounding box center [19, 95] width 10 height 8
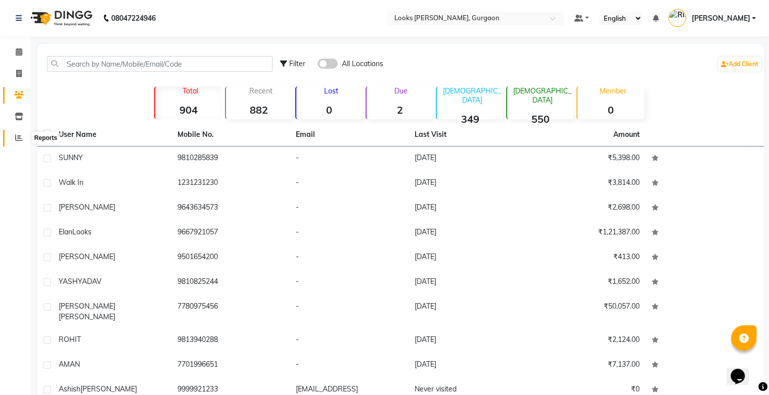
click at [20, 136] on icon at bounding box center [19, 138] width 8 height 8
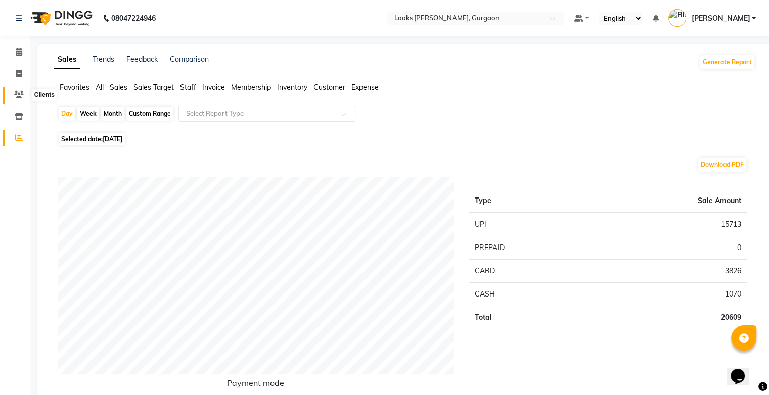
click at [22, 94] on icon at bounding box center [19, 95] width 10 height 8
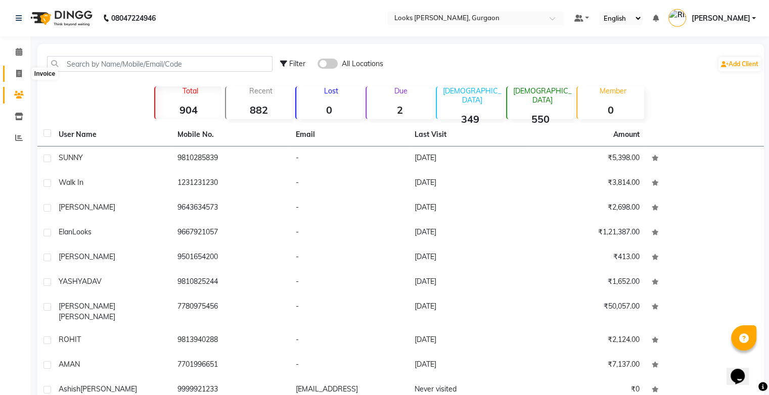
click at [21, 75] on icon at bounding box center [19, 74] width 6 height 8
select select "service"
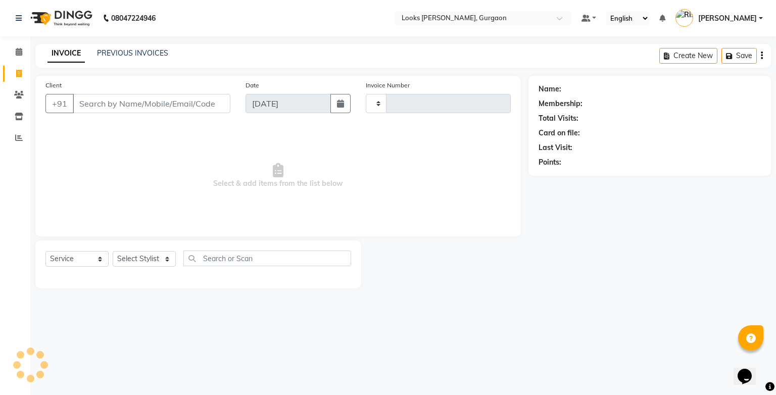
type input "1451"
select select "8452"
click at [18, 54] on icon at bounding box center [19, 52] width 7 height 8
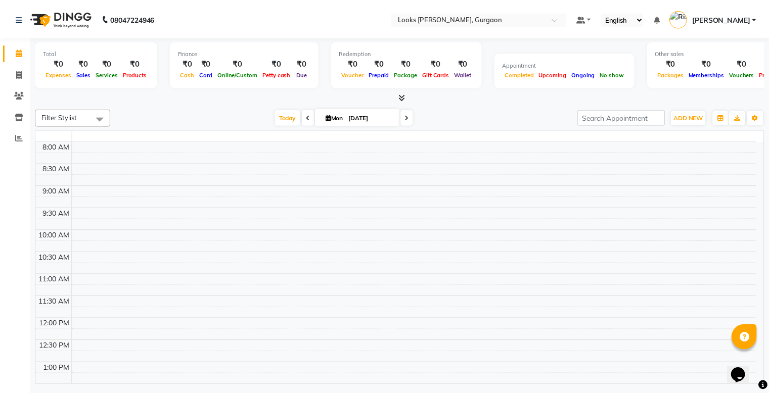
scroll to position [341, 0]
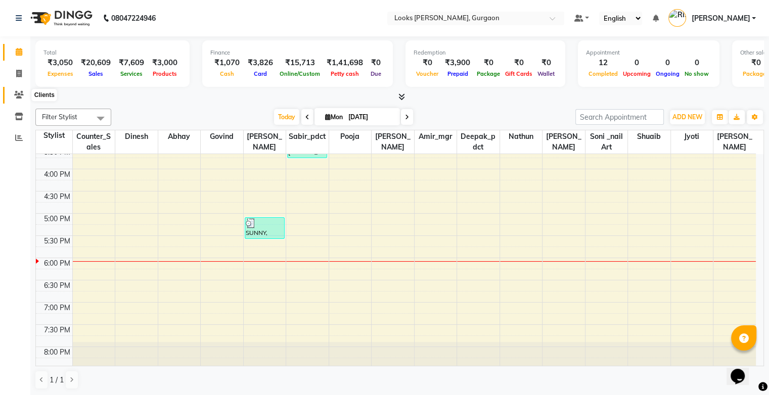
click at [22, 96] on icon at bounding box center [19, 95] width 10 height 8
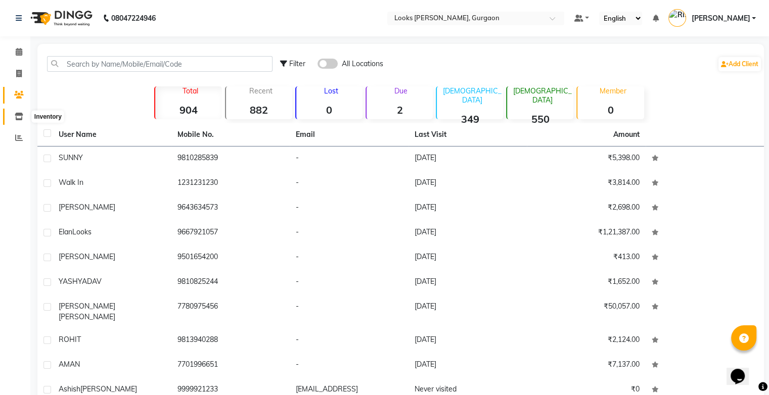
click at [22, 120] on span at bounding box center [19, 117] width 18 height 12
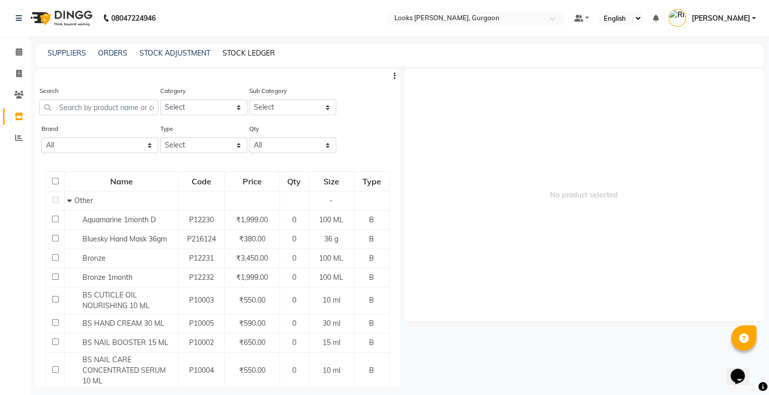
click at [239, 49] on link "STOCK LEDGER" at bounding box center [248, 53] width 53 height 9
select select "all"
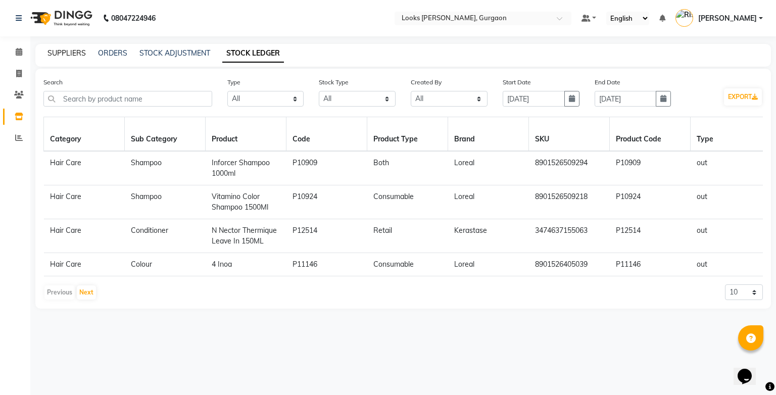
click at [67, 56] on link "SUPPLIERS" at bounding box center [67, 53] width 38 height 9
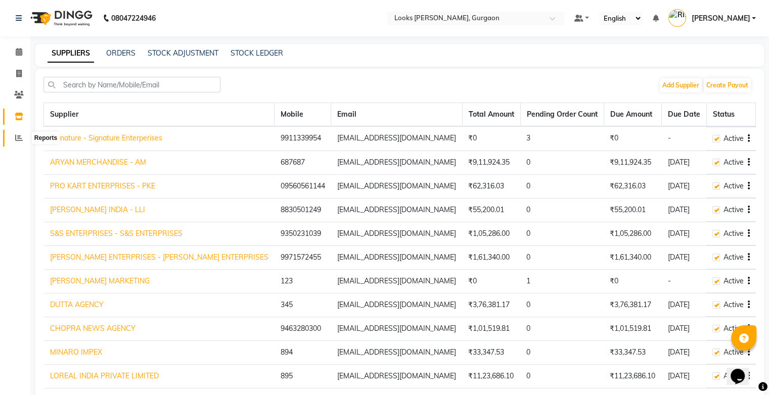
click at [18, 140] on icon at bounding box center [19, 138] width 8 height 8
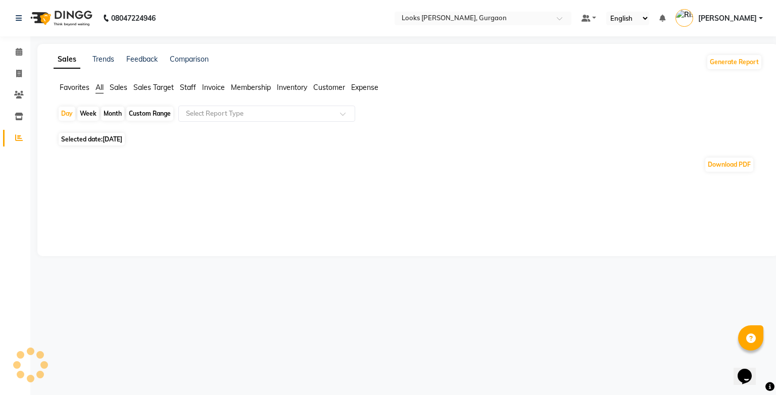
click at [122, 87] on span "Sales" at bounding box center [119, 87] width 18 height 9
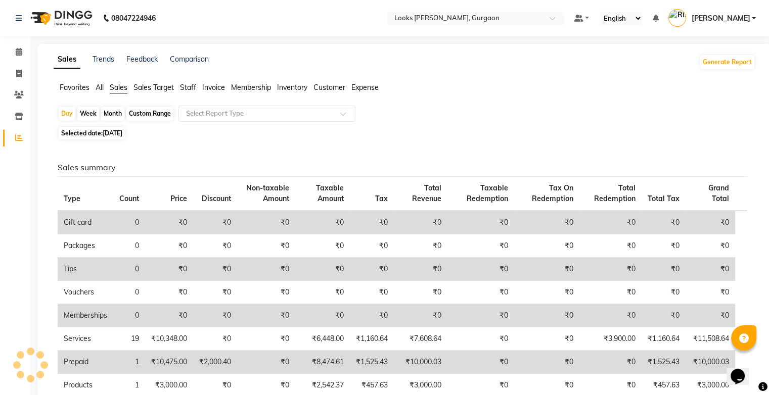
click at [217, 91] on span "Invoice" at bounding box center [213, 87] width 23 height 9
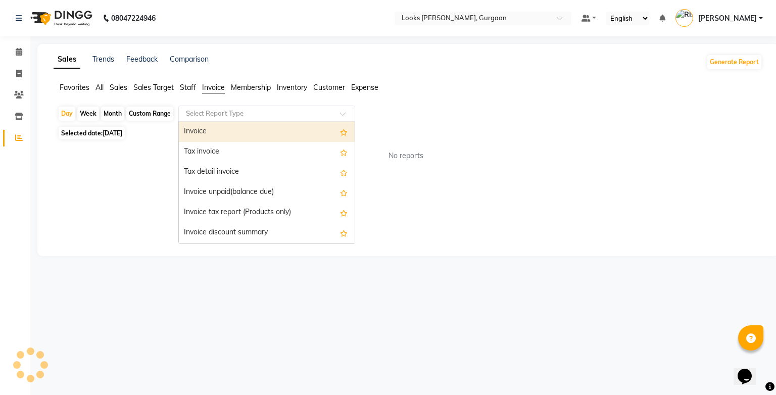
click at [224, 111] on input "text" at bounding box center [257, 114] width 146 height 10
click at [186, 85] on span "Staff" at bounding box center [188, 87] width 16 height 9
click at [233, 115] on input "text" at bounding box center [257, 114] width 146 height 10
click at [275, 134] on div "Staff summary" at bounding box center [267, 132] width 176 height 20
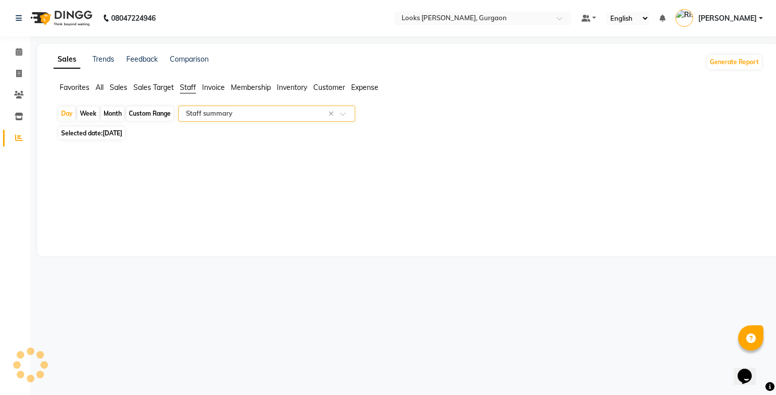
click at [146, 113] on div "Custom Range" at bounding box center [149, 114] width 47 height 14
select select "9"
select select "2025"
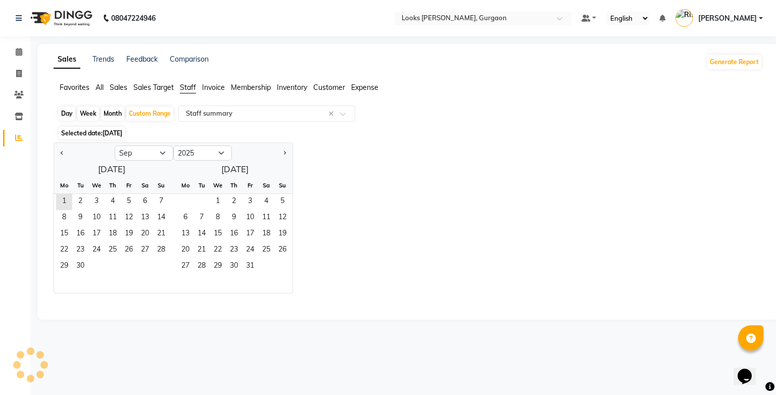
click at [57, 145] on div at bounding box center [84, 153] width 61 height 16
click at [64, 154] on button "Previous month" at bounding box center [62, 153] width 8 height 16
select select "8"
click at [129, 203] on span "1" at bounding box center [129, 202] width 16 height 16
click at [164, 269] on span "31" at bounding box center [161, 267] width 16 height 16
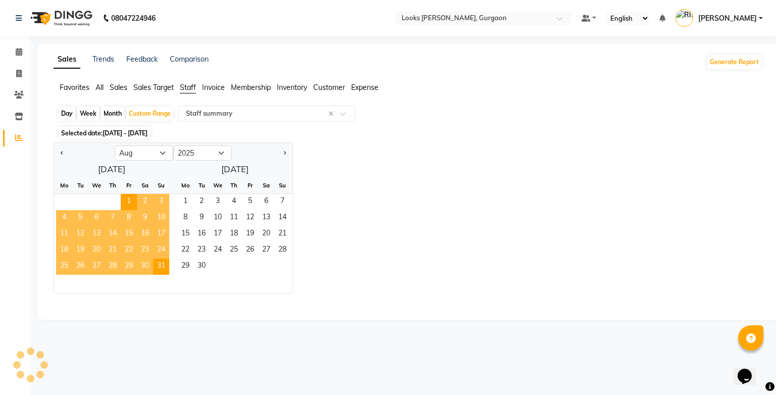
click at [500, 163] on div "Jan Feb Mar Apr May Jun [DATE] Aug Sep Oct Nov [DATE] 2016 2017 2018 2019 2020 …" at bounding box center [408, 218] width 709 height 151
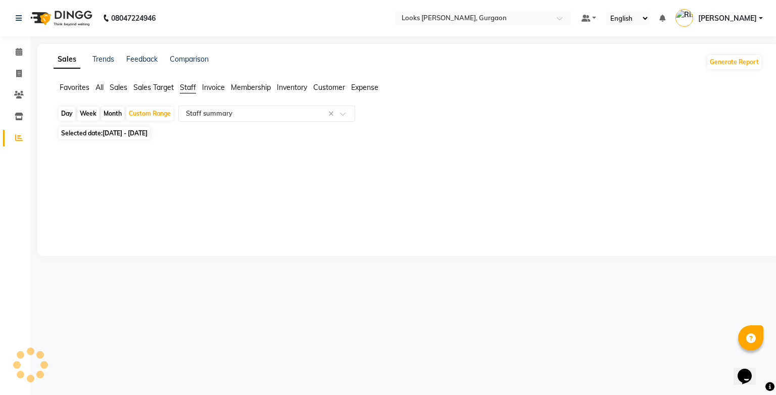
click at [500, 163] on div "Sales Trends Feedback Comparison Generate Report Favorites All Sales Sales Targ…" at bounding box center [407, 150] width 741 height 212
click at [151, 90] on span "Sales Target" at bounding box center [153, 87] width 40 height 9
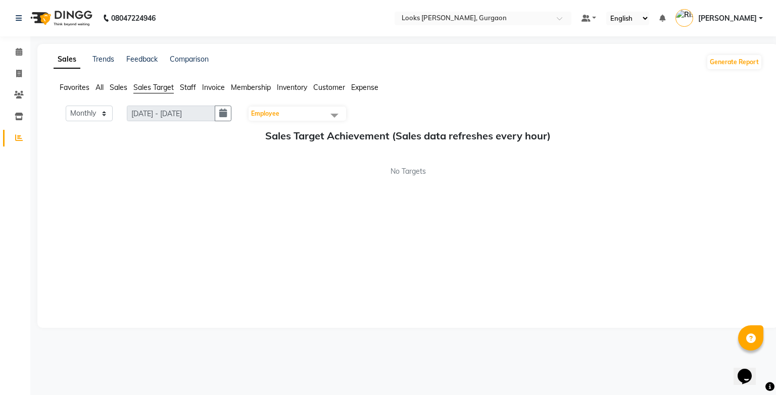
click at [193, 87] on span "Staff" at bounding box center [188, 87] width 16 height 9
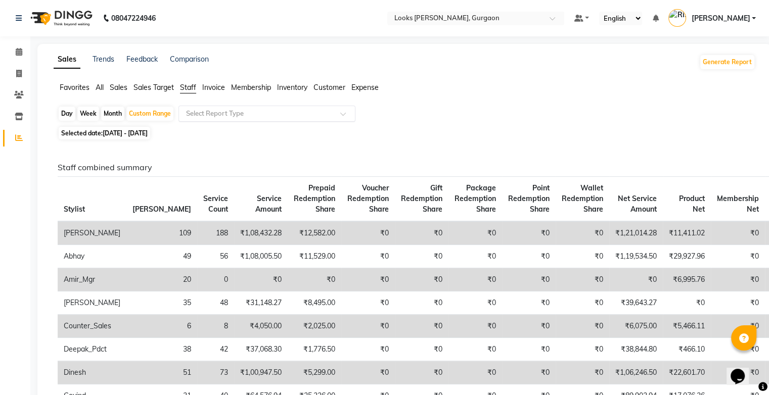
click at [307, 114] on input "text" at bounding box center [257, 114] width 146 height 10
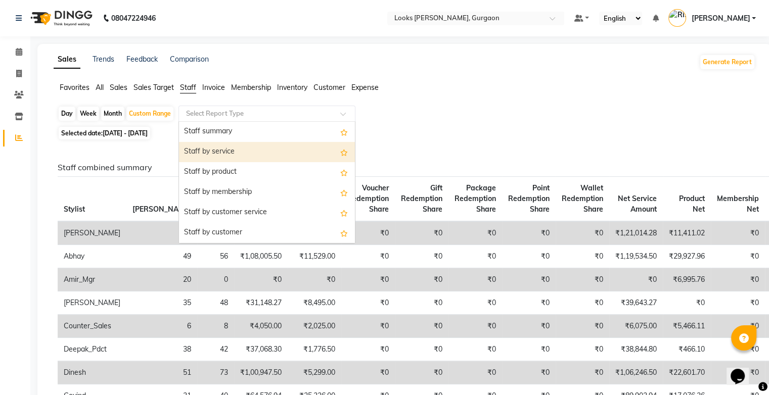
click at [295, 153] on div "Staff by service" at bounding box center [267, 152] width 176 height 20
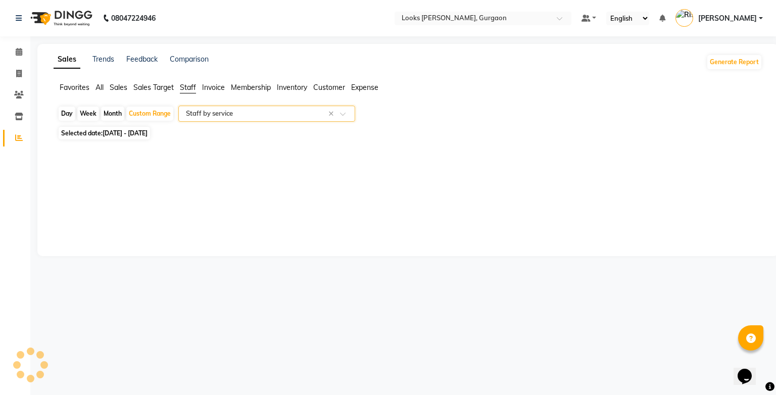
select select "filtered_report"
select select "pdf"
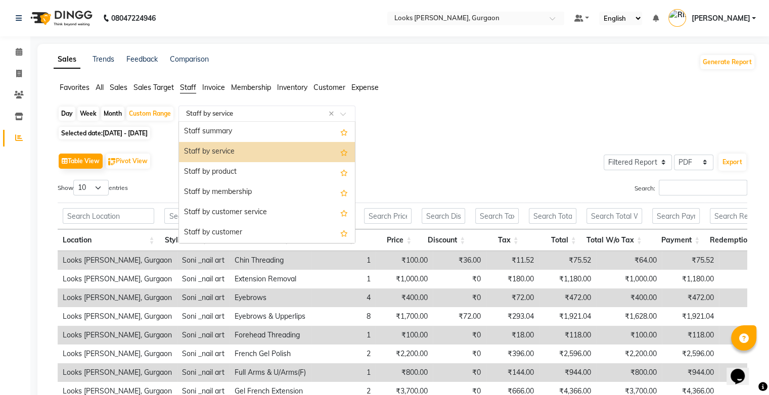
click at [294, 120] on div "Select Report Type × Staff by service ×" at bounding box center [266, 114] width 177 height 16
click at [275, 141] on div "Staff summary" at bounding box center [267, 132] width 176 height 20
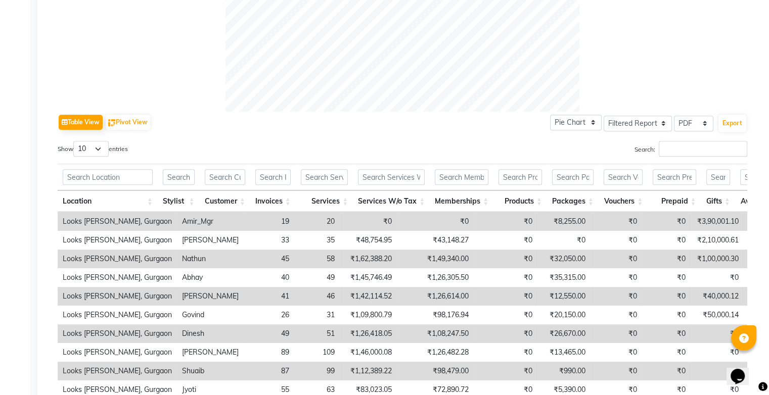
scroll to position [408, 0]
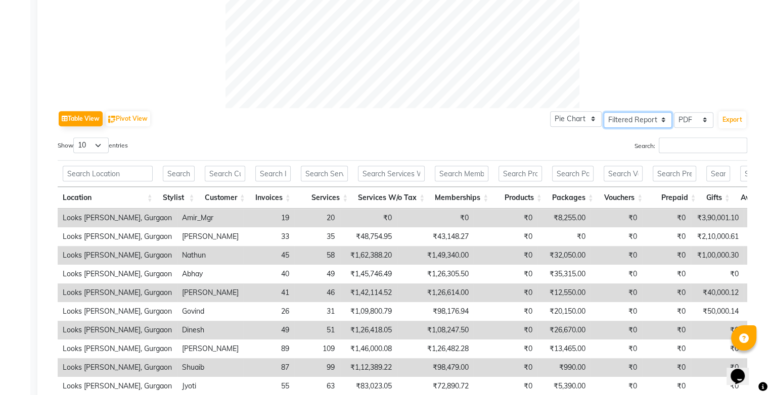
click at [651, 116] on select "Select Full Report Filtered Report" at bounding box center [637, 120] width 68 height 16
click at [590, 120] on select "Pie Chart Bar Chart" at bounding box center [576, 119] width 52 height 16
click at [641, 127] on div "Pie Chart Bar Chart Select Full Report Filtered Report Select CSV PDF Export" at bounding box center [648, 118] width 197 height 21
click at [640, 122] on select "Select Full Report Filtered Report" at bounding box center [637, 120] width 68 height 16
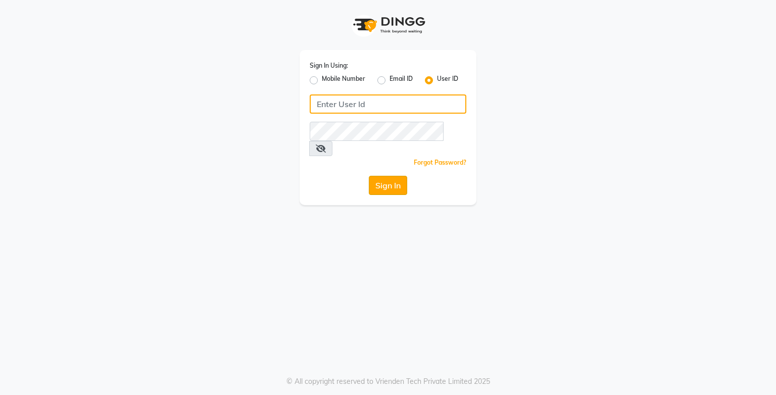
type input "e3750-21"
click at [381, 176] on button "Sign In" at bounding box center [388, 185] width 38 height 19
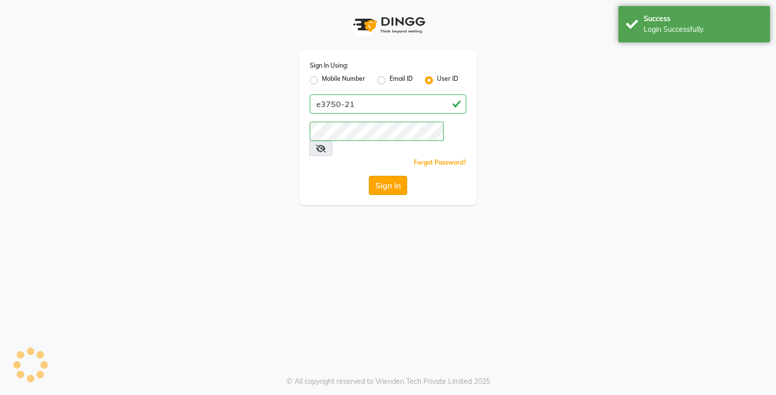
select select "service"
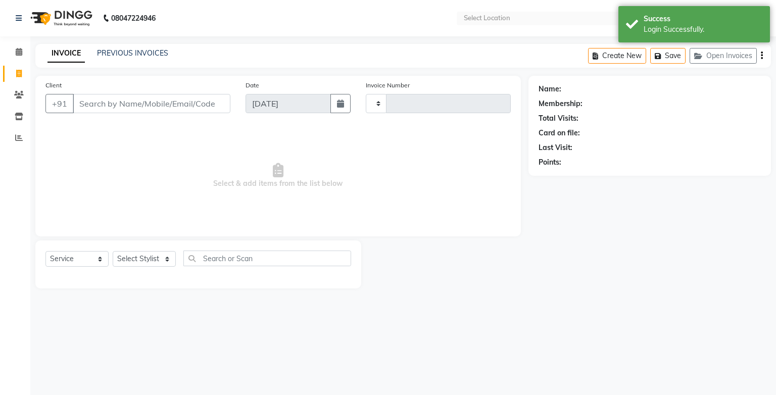
type input "1451"
select select "en"
select select "8452"
click at [19, 52] on icon at bounding box center [19, 52] width 7 height 8
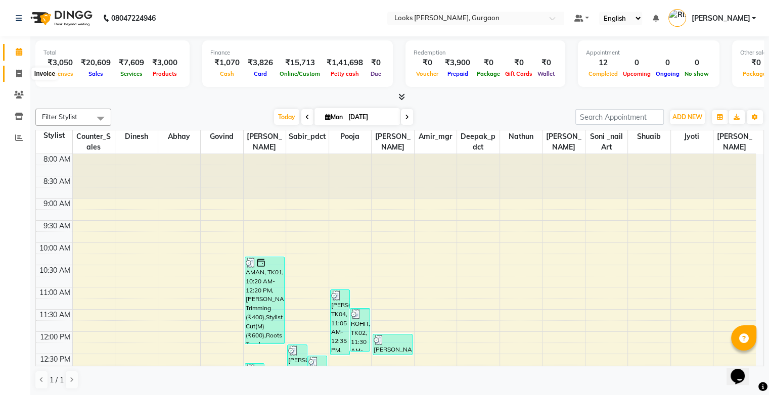
click at [24, 73] on span at bounding box center [19, 74] width 18 height 12
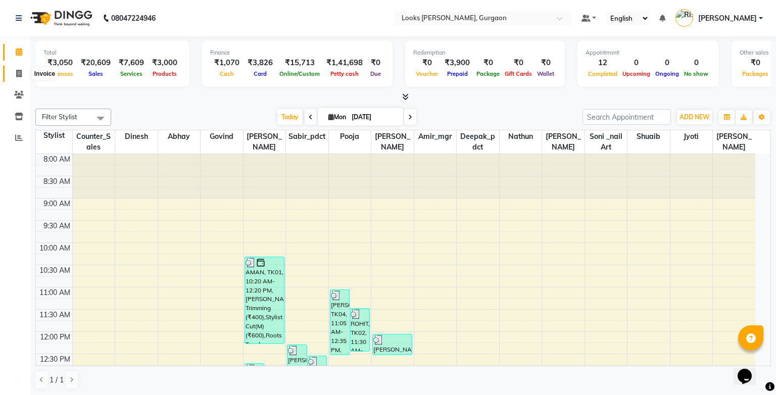
select select "service"
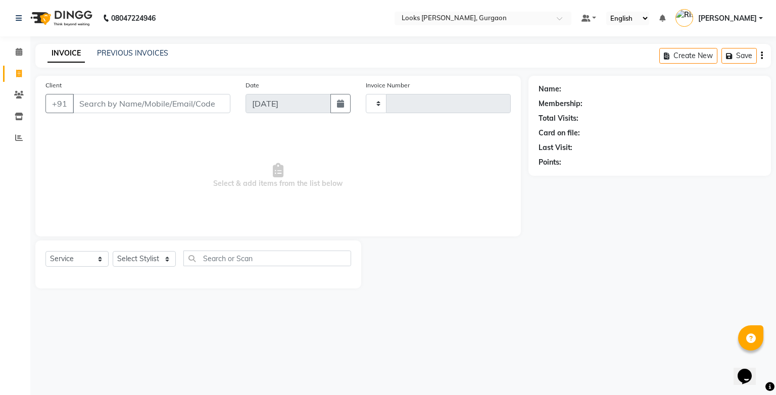
type input "1451"
select select "8452"
click at [117, 55] on link "PREVIOUS INVOICES" at bounding box center [132, 53] width 71 height 9
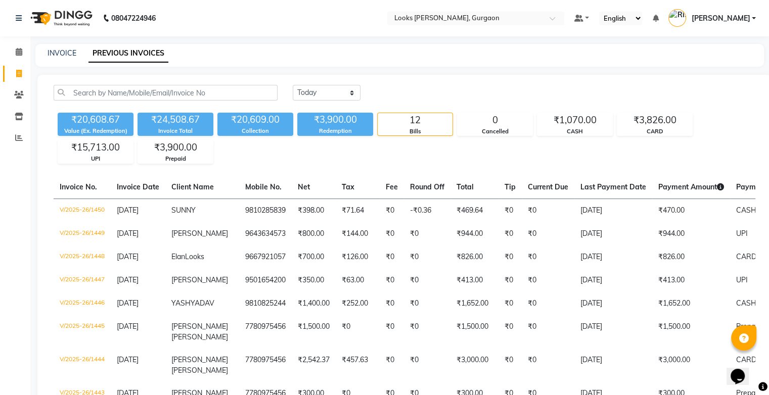
click at [16, 83] on li "Invoice" at bounding box center [15, 74] width 30 height 22
click at [22, 101] on link "Clients" at bounding box center [15, 95] width 24 height 17
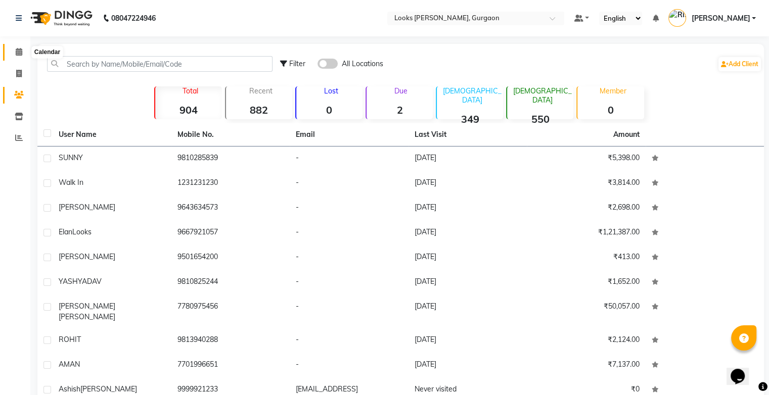
click at [18, 54] on icon at bounding box center [19, 52] width 7 height 8
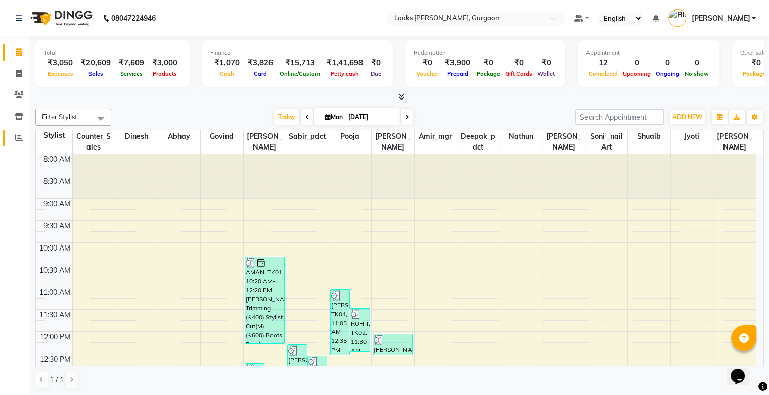
click at [22, 134] on icon at bounding box center [19, 138] width 8 height 8
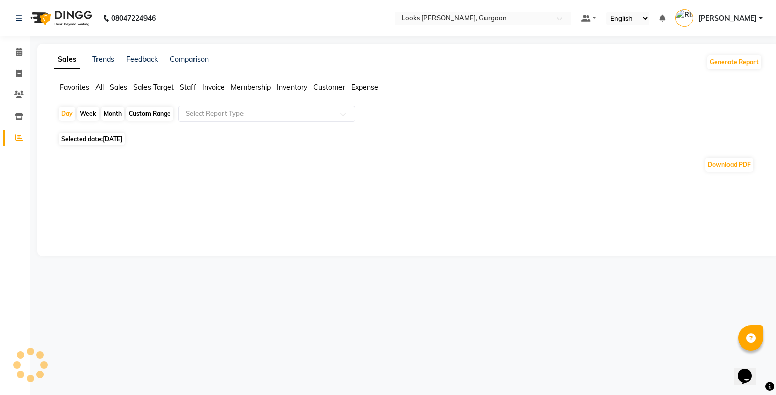
click at [191, 90] on span "Staff" at bounding box center [188, 87] width 16 height 9
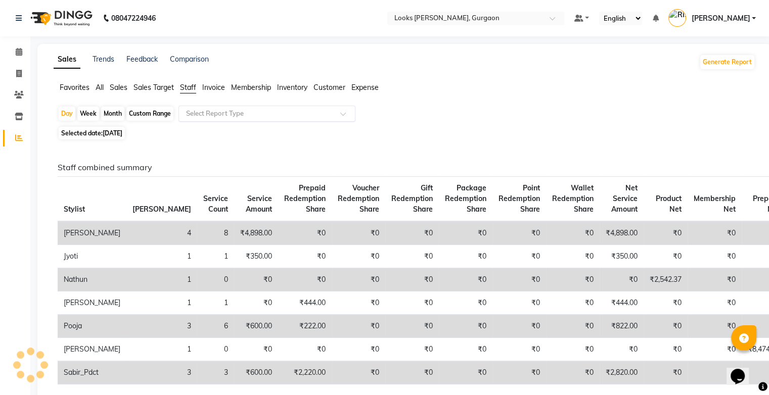
click at [216, 110] on input "text" at bounding box center [257, 114] width 146 height 10
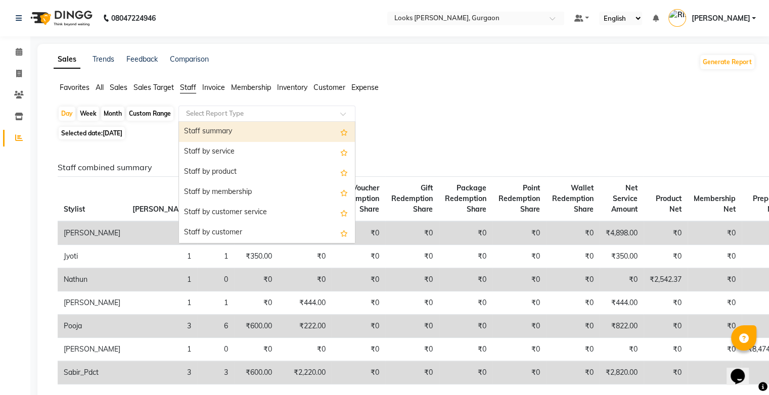
click at [222, 130] on div "Staff summary" at bounding box center [267, 132] width 176 height 20
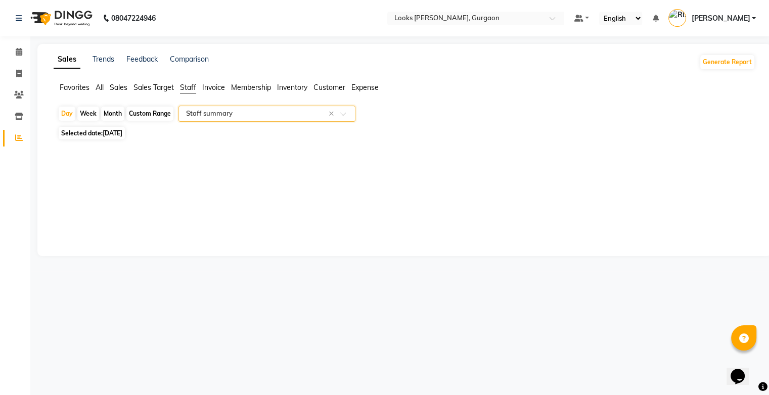
select select "full_report"
select select "pdf"
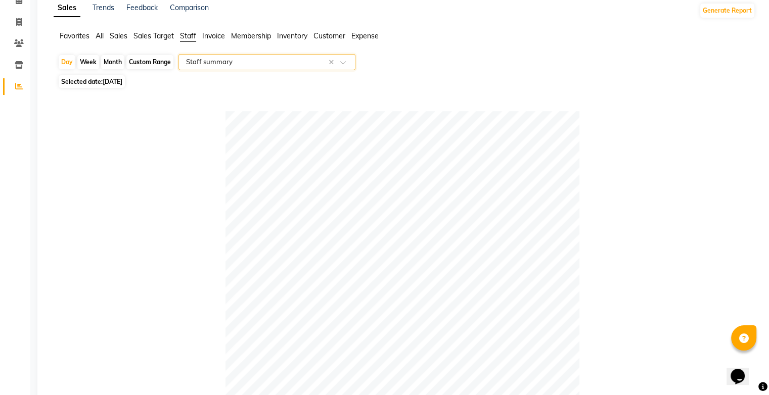
scroll to position [48, 0]
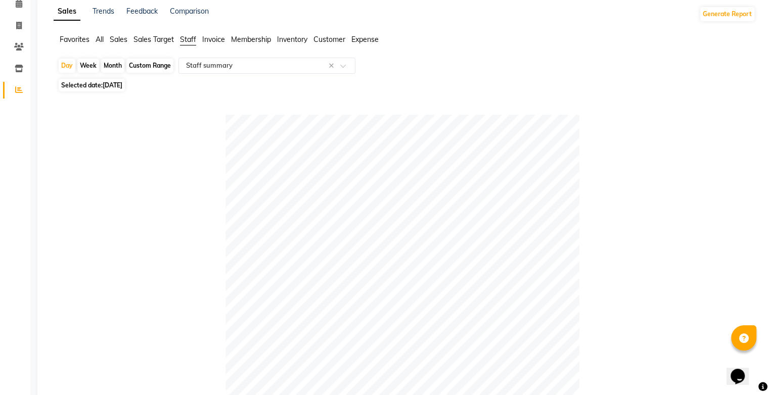
click at [166, 64] on div "Custom Range" at bounding box center [149, 66] width 47 height 14
select select "9"
select select "2025"
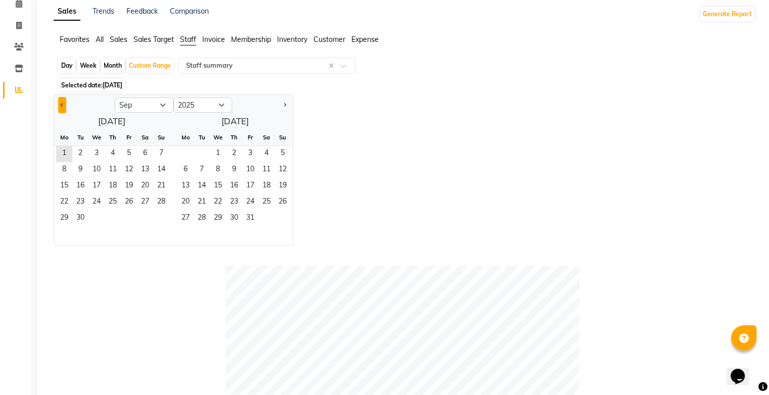
click at [61, 99] on button "Previous month" at bounding box center [62, 105] width 8 height 16
select select "8"
click at [122, 157] on span "1" at bounding box center [129, 154] width 16 height 16
click at [157, 221] on span "31" at bounding box center [161, 219] width 16 height 16
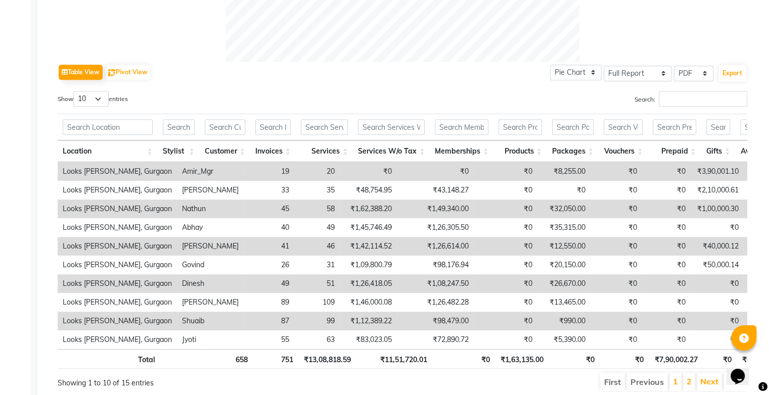
scroll to position [454, 0]
click at [100, 100] on select "10 25 50 100" at bounding box center [90, 100] width 35 height 16
select select "100"
click at [75, 92] on select "10 25 50 100" at bounding box center [90, 100] width 35 height 16
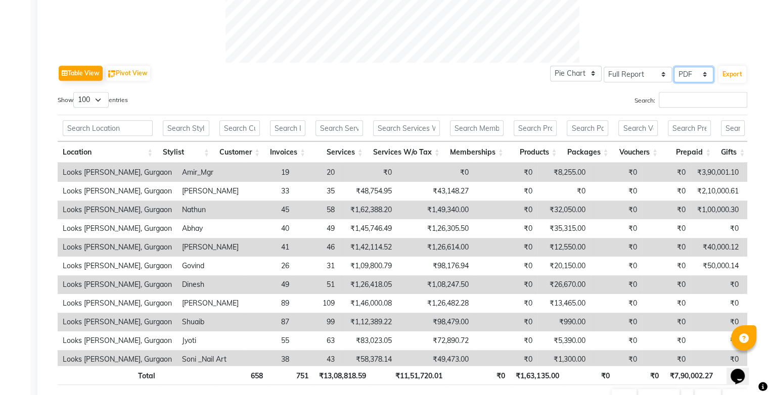
click at [695, 76] on select "Select CSV PDF" at bounding box center [693, 75] width 39 height 16
click at [653, 77] on select "Select Full Report Filtered Report" at bounding box center [637, 75] width 68 height 16
select select "filtered_report"
click at [605, 67] on select "Select Full Report Filtered Report" at bounding box center [637, 75] width 68 height 16
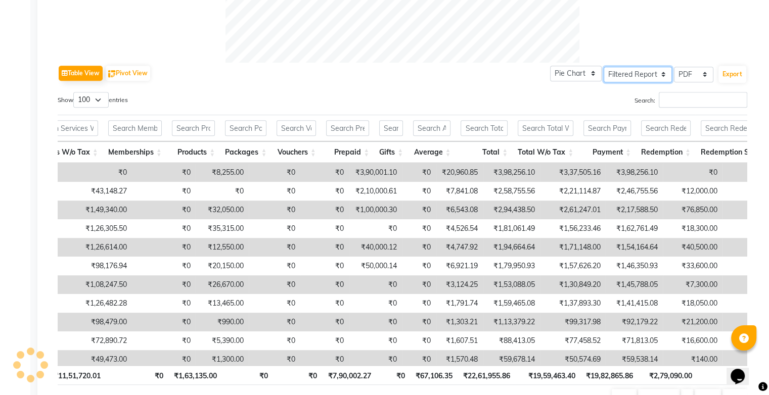
scroll to position [0, 432]
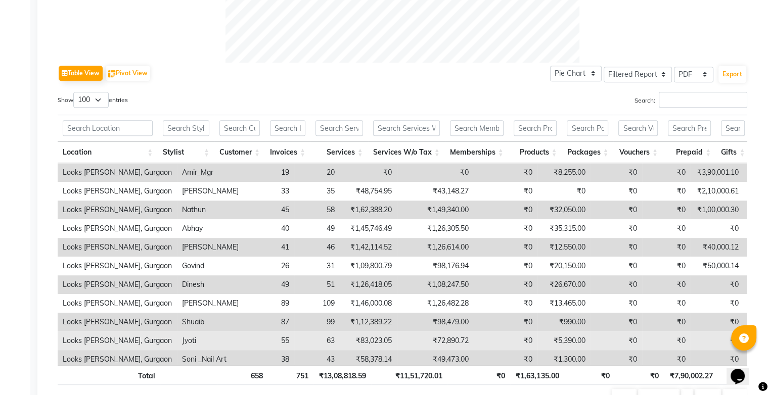
click at [305, 341] on tr "Looks Elan Miracle, Gurgaon Jyoti 55 63 ₹83,023.05 ₹72,890.72 ₹0 ₹5,390.00 ₹0 ₹…" at bounding box center [628, 341] width 1141 height 19
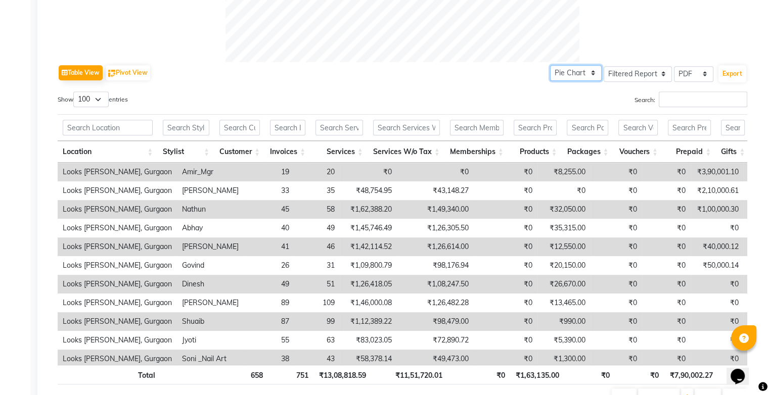
click at [584, 78] on select "Pie Chart Bar Chart" at bounding box center [576, 73] width 52 height 16
click at [584, 81] on div "Pie Chart Bar Chart Select Full Report Filtered Report Select CSV PDF Export" at bounding box center [648, 72] width 197 height 21
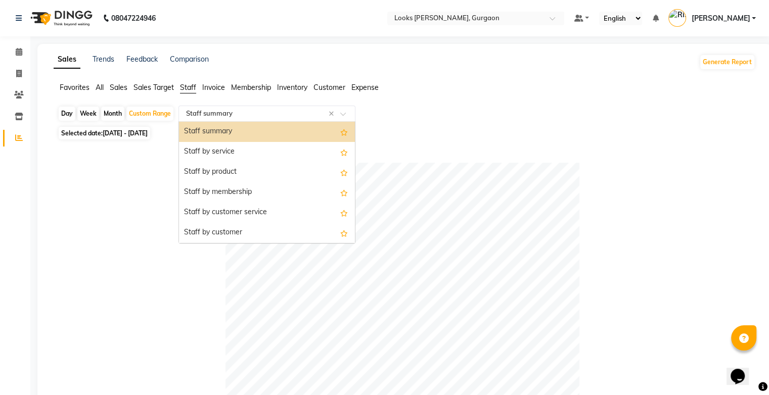
click at [344, 120] on span at bounding box center [346, 117] width 13 height 10
click at [308, 155] on div "Staff by service" at bounding box center [267, 152] width 176 height 20
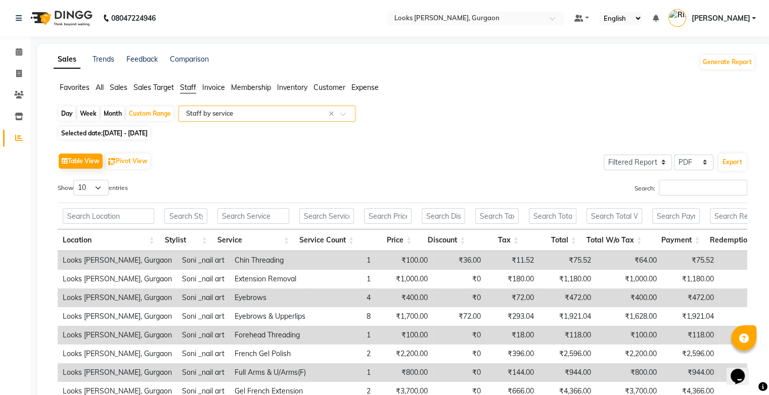
click at [299, 114] on input "text" at bounding box center [257, 114] width 146 height 10
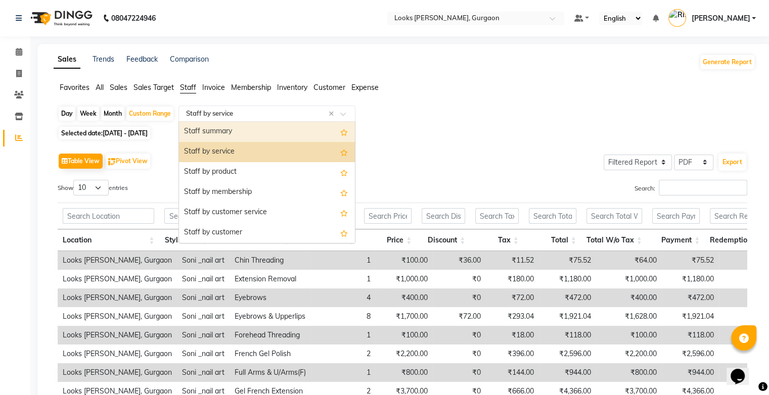
click at [300, 138] on div "Staff summary" at bounding box center [267, 132] width 176 height 20
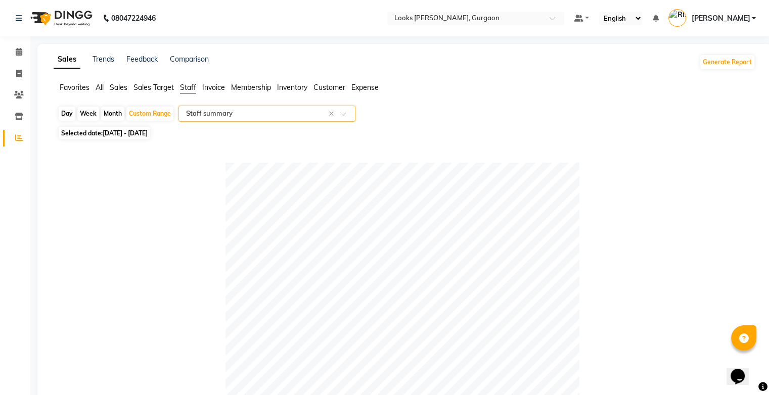
click at [235, 114] on input "text" at bounding box center [257, 114] width 146 height 10
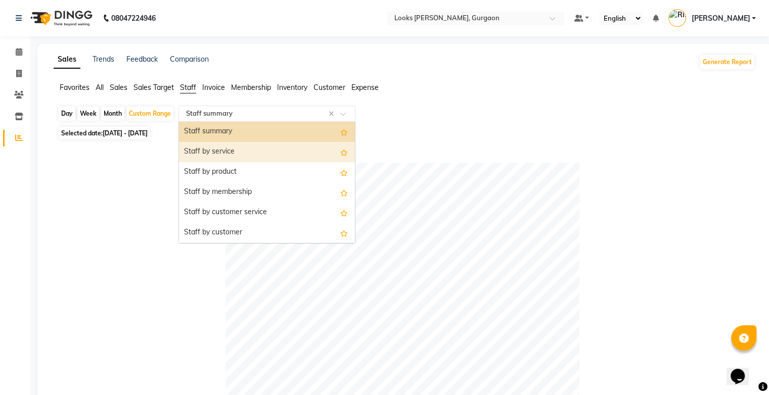
click at [529, 82] on ul "Favorites All Sales Sales Target Staff Invoice Membership Inventory Customer Ex…" at bounding box center [404, 87] width 701 height 11
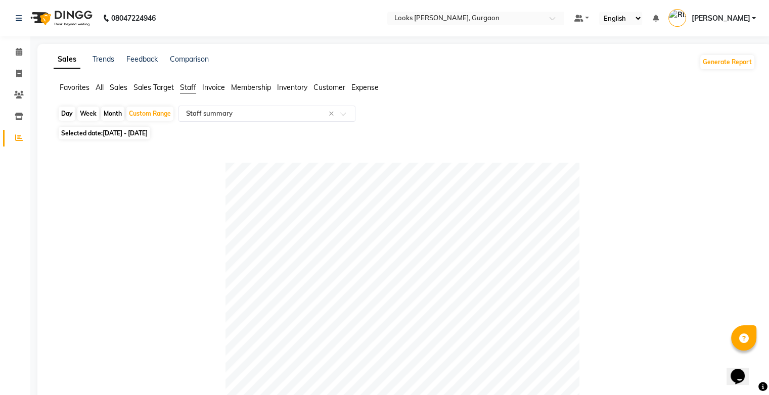
click at [118, 90] on span "Sales" at bounding box center [119, 87] width 18 height 9
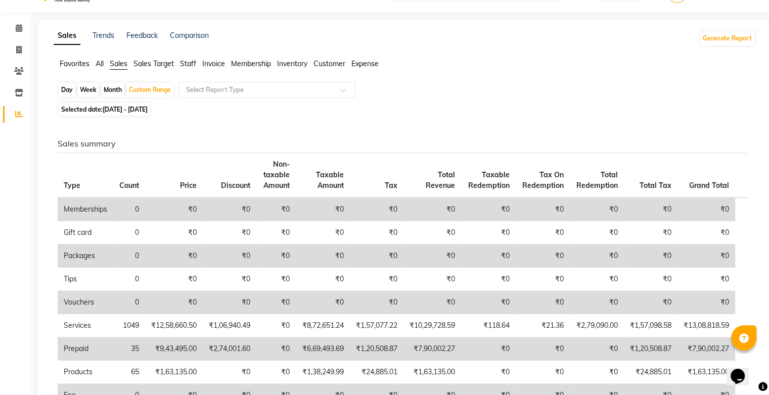
scroll to position [0, 0]
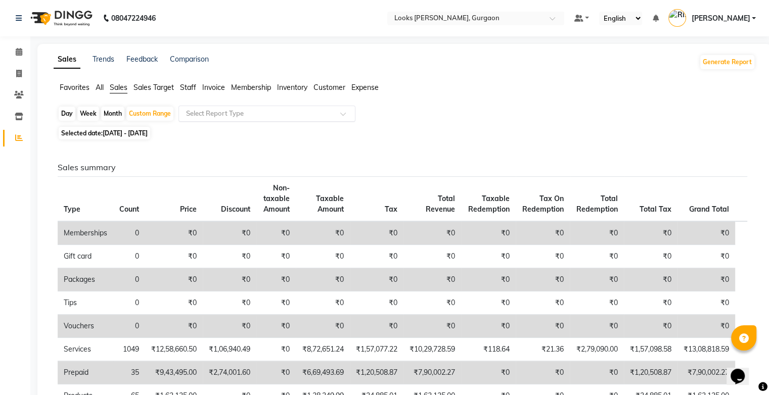
click at [334, 111] on div at bounding box center [267, 114] width 176 height 10
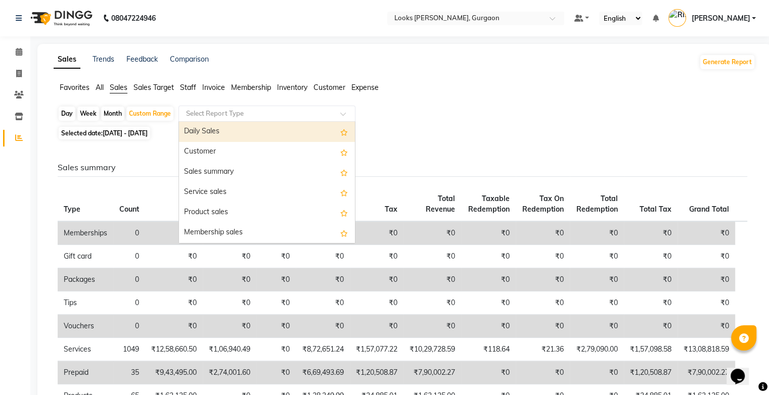
click at [185, 90] on span "Staff" at bounding box center [188, 87] width 16 height 9
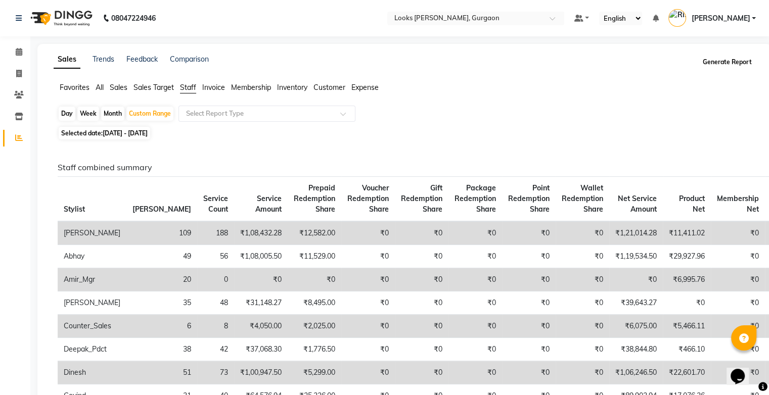
click at [713, 67] on button "Generate Report" at bounding box center [727, 62] width 54 height 14
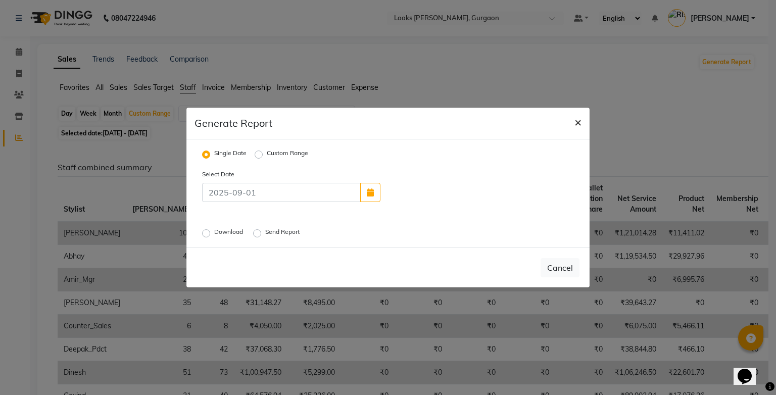
click at [577, 121] on span "×" at bounding box center [578, 121] width 7 height 15
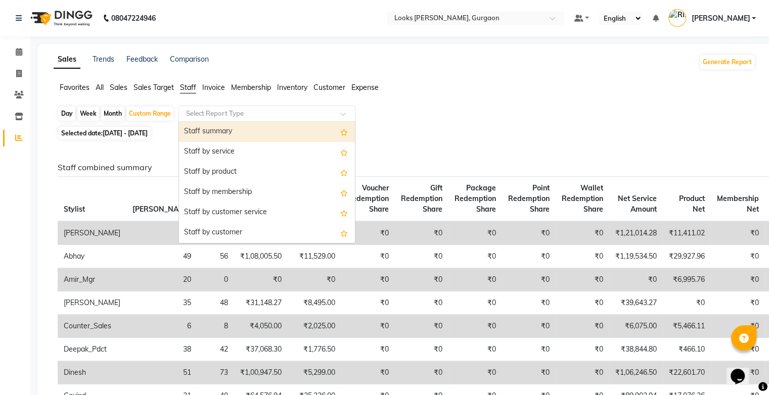
click at [309, 119] on div "Select Report Type" at bounding box center [266, 114] width 177 height 16
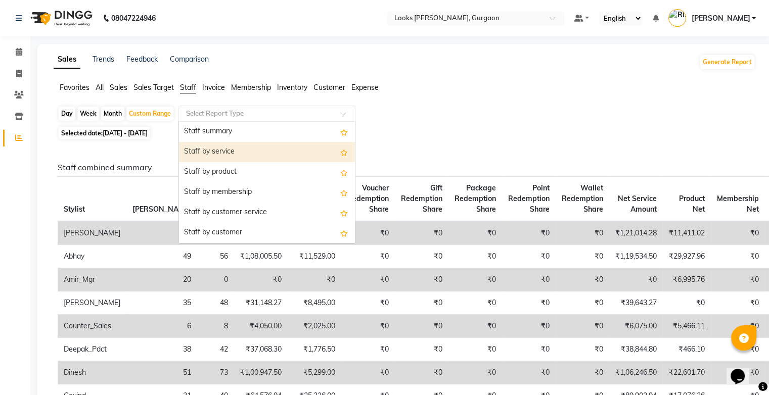
click at [299, 149] on div "Staff by service" at bounding box center [267, 152] width 176 height 20
select select "filtered_report"
select select "pdf"
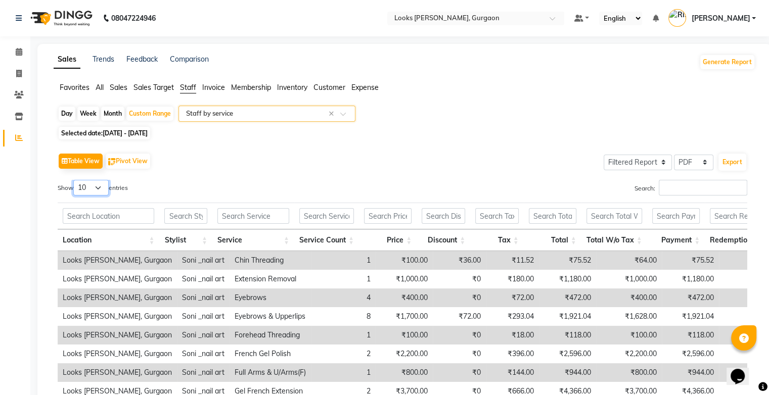
click at [104, 191] on select "10 25 50 100" at bounding box center [90, 188] width 35 height 16
select select "50"
click at [75, 180] on select "10 25 50 100" at bounding box center [90, 188] width 35 height 16
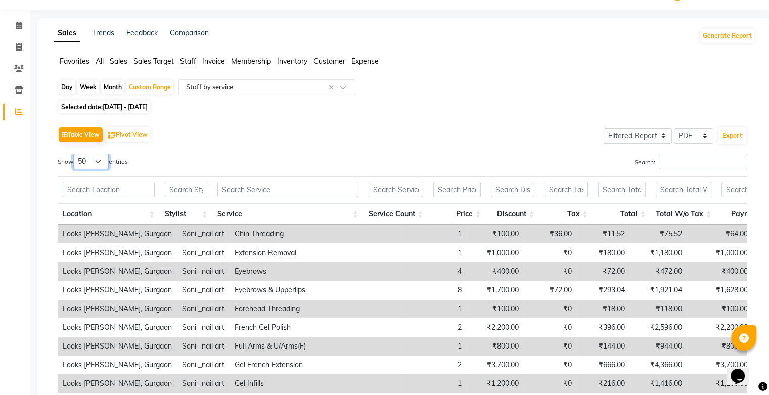
scroll to position [26, 0]
click at [342, 87] on span at bounding box center [346, 90] width 13 height 10
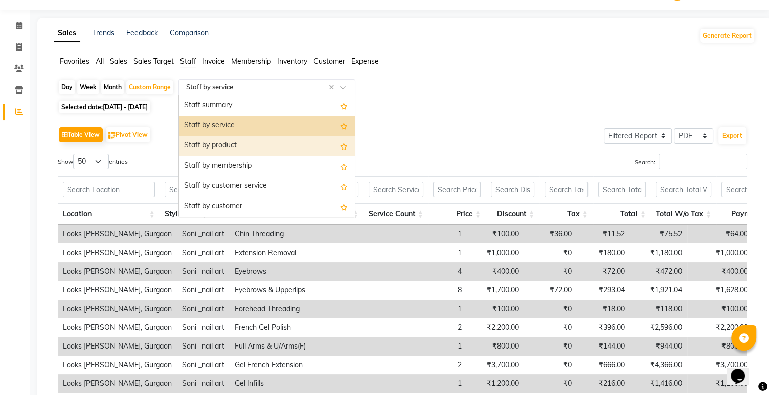
click at [301, 145] on div "Staff by product" at bounding box center [267, 146] width 176 height 20
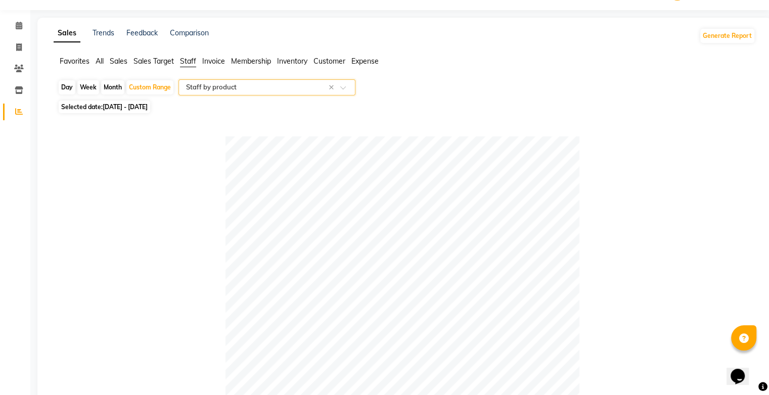
scroll to position [0, 0]
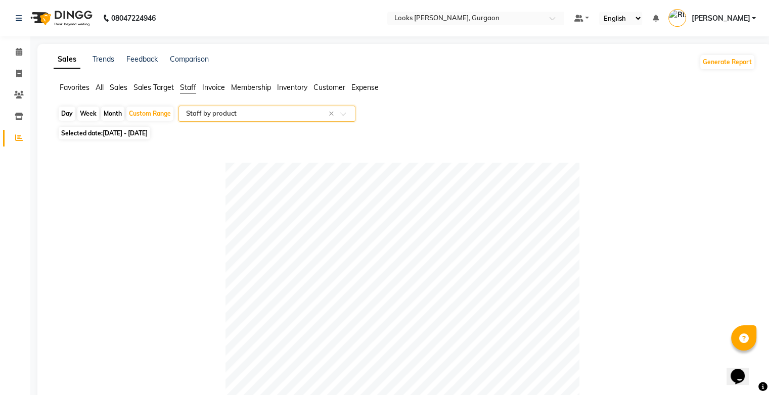
click at [324, 114] on input "text" at bounding box center [257, 114] width 146 height 10
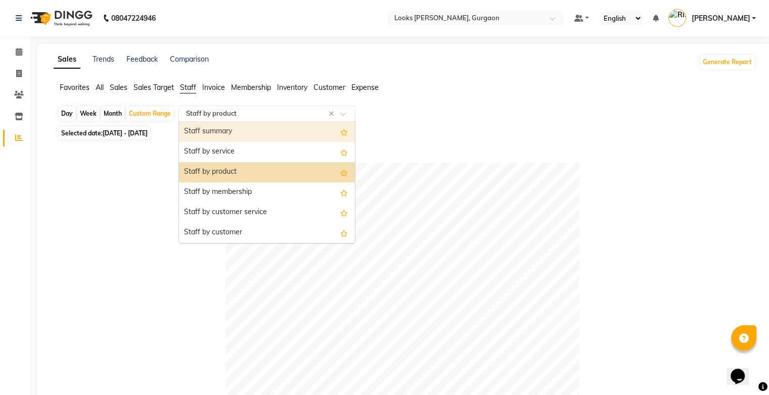
click at [307, 135] on div "Staff summary" at bounding box center [267, 132] width 176 height 20
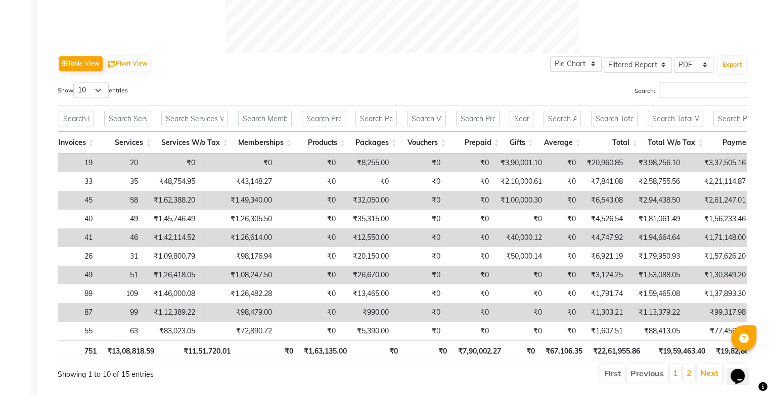
scroll to position [0, 220]
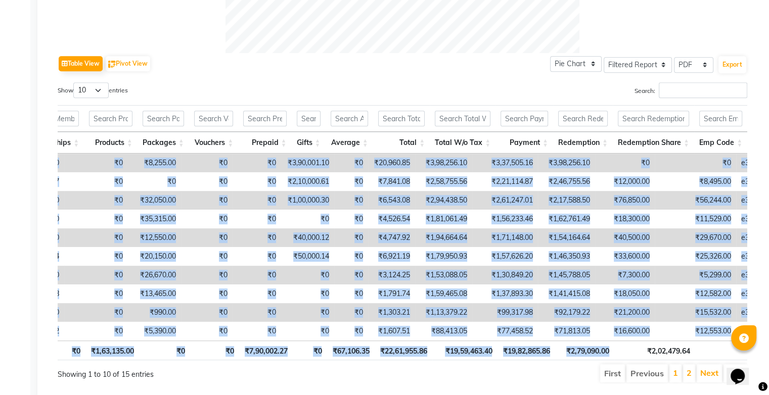
drag, startPoint x: 619, startPoint y: 352, endPoint x: 439, endPoint y: 345, distance: 180.5
click at [439, 345] on div "Location Stylist Customer Invoices Services Services W/o Tax Memberships Produc…" at bounding box center [402, 232] width 689 height 261
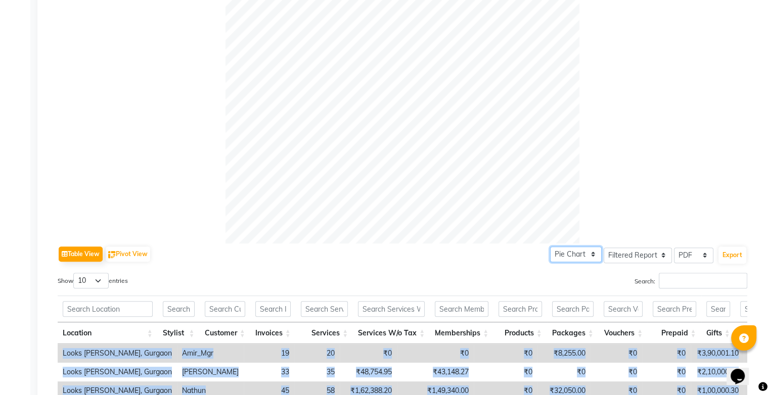
click at [582, 255] on select "Pie Chart Bar Chart" at bounding box center [576, 255] width 52 height 16
select select "bar"
click at [551, 247] on select "Pie Chart Bar Chart" at bounding box center [576, 255] width 52 height 16
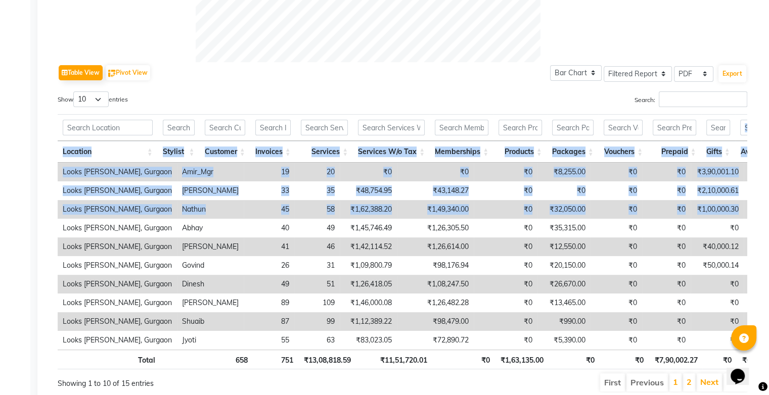
drag, startPoint x: 767, startPoint y: 209, endPoint x: 776, endPoint y: 119, distance: 89.9
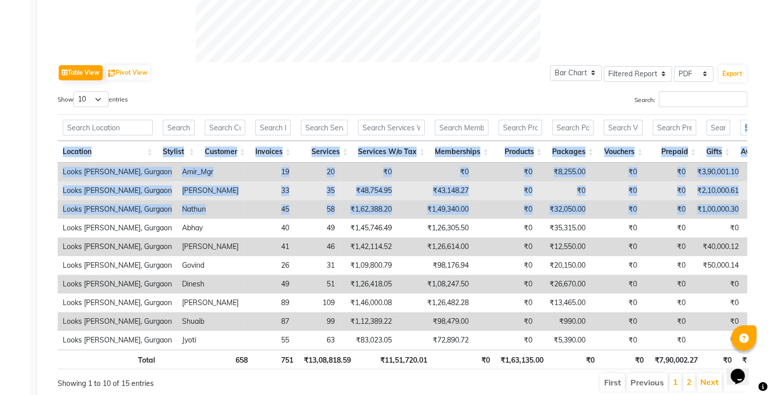
drag, startPoint x: 776, startPoint y: 119, endPoint x: 726, endPoint y: 193, distance: 88.9
click at [743, 193] on td "₹0" at bounding box center [760, 190] width 34 height 19
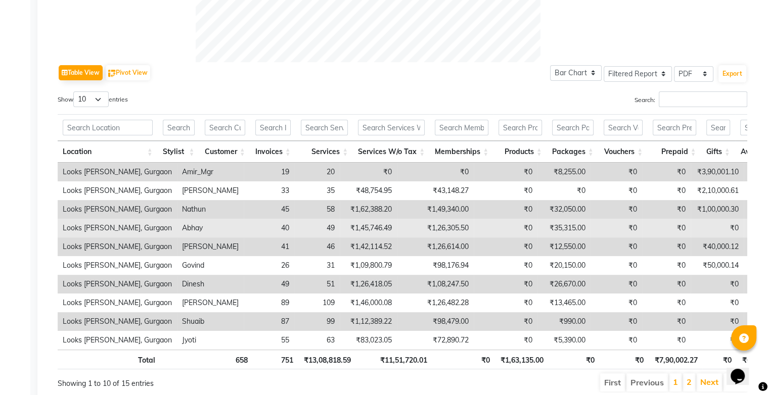
click at [743, 228] on td "₹0" at bounding box center [760, 228] width 34 height 19
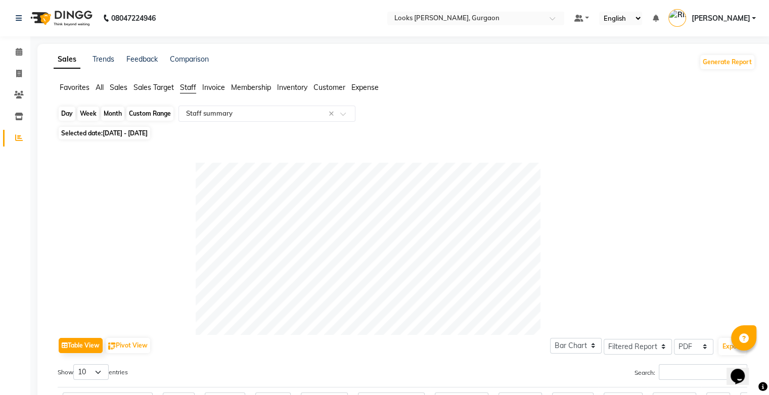
click at [148, 114] on div "Custom Range" at bounding box center [149, 114] width 47 height 14
select select "8"
select select "2025"
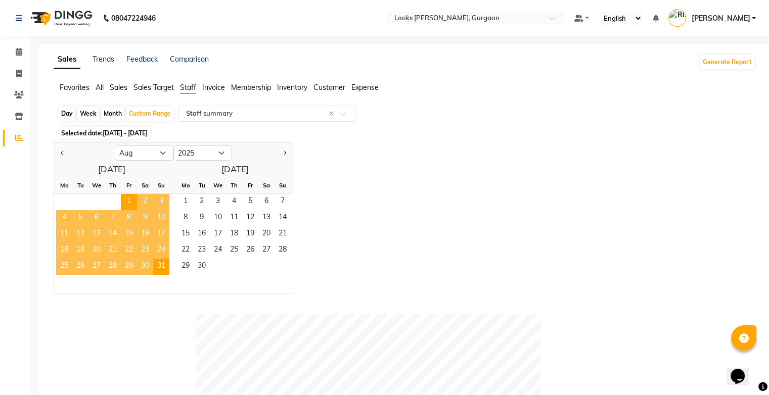
click at [267, 117] on input "text" at bounding box center [257, 114] width 146 height 10
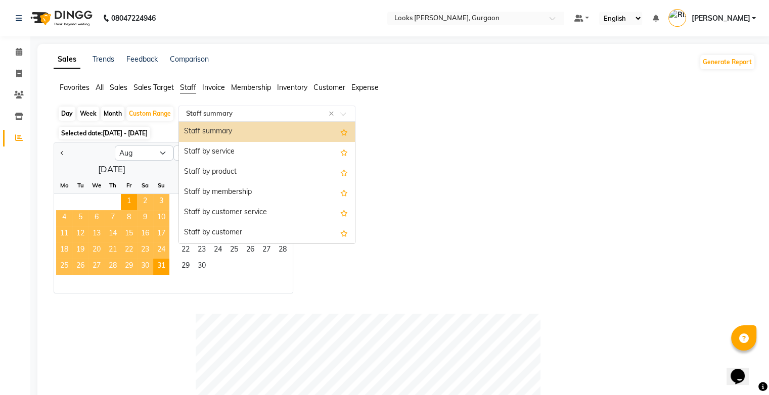
click at [261, 135] on div "Staff summary" at bounding box center [267, 132] width 176 height 20
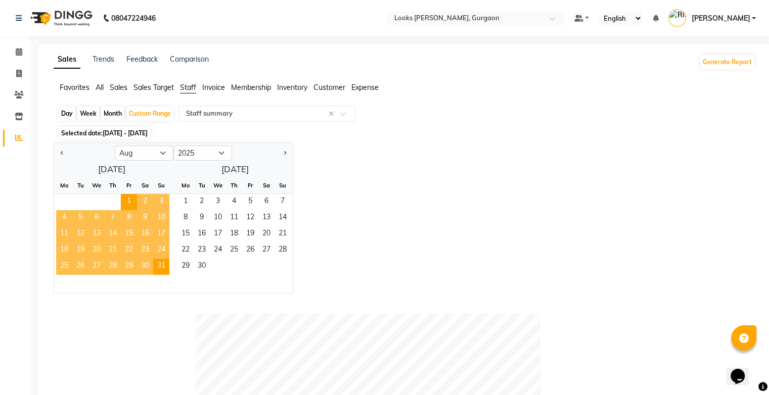
click at [153, 89] on span "Sales Target" at bounding box center [153, 87] width 40 height 9
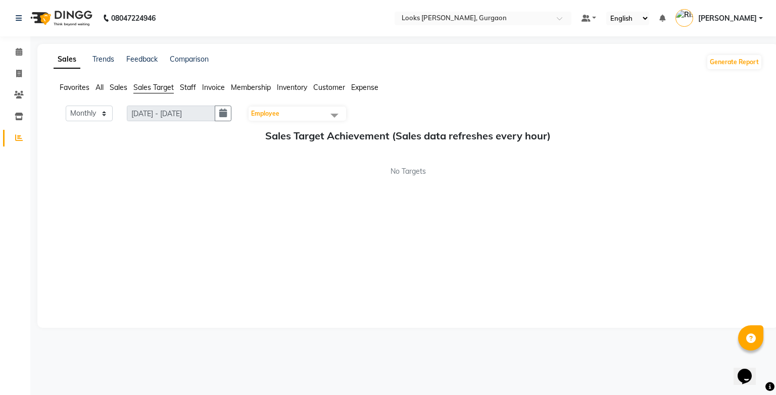
click at [192, 89] on span "Staff" at bounding box center [188, 87] width 16 height 9
select select "8"
select select "2025"
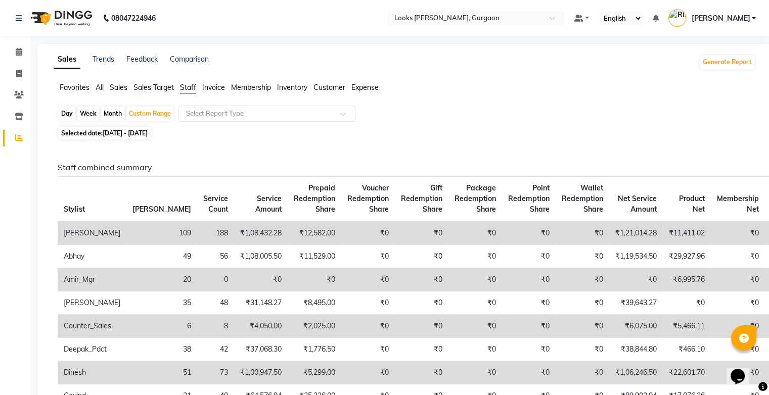
drag, startPoint x: 768, startPoint y: 76, endPoint x: 770, endPoint y: 91, distance: 15.3
click at [769, 91] on html "08047224946 Select Location × Looks Elan Miracle, Gurgaon Default Panel My Pane…" at bounding box center [384, 197] width 769 height 395
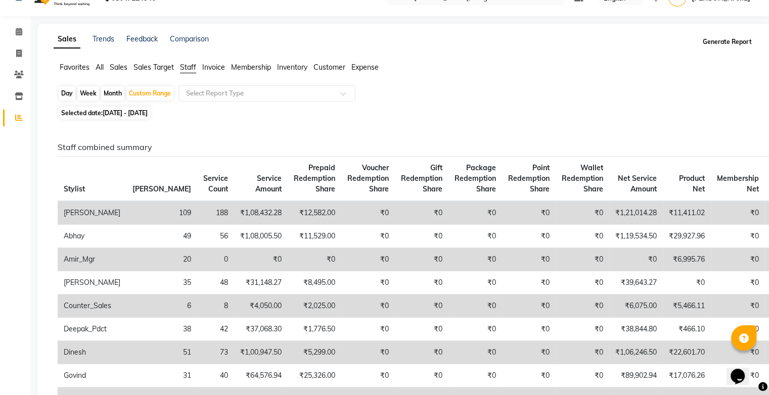
click at [715, 37] on button "Generate Report" at bounding box center [727, 42] width 54 height 14
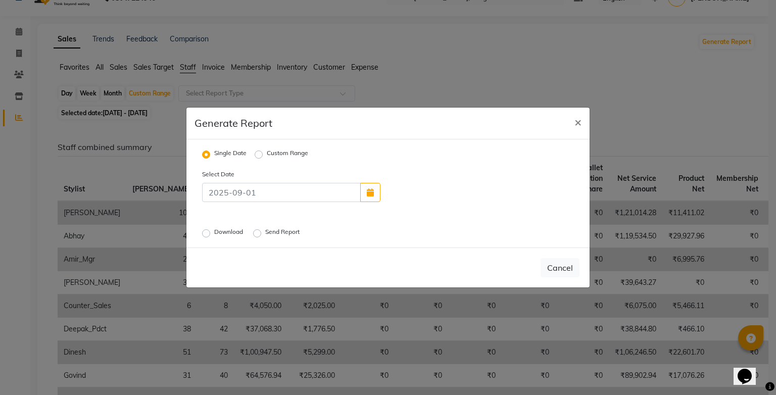
click at [267, 155] on label "Custom Range" at bounding box center [287, 155] width 41 height 12
click at [261, 155] on input "Custom Range" at bounding box center [260, 154] width 7 height 7
radio input "true"
select select "9"
select select "2025"
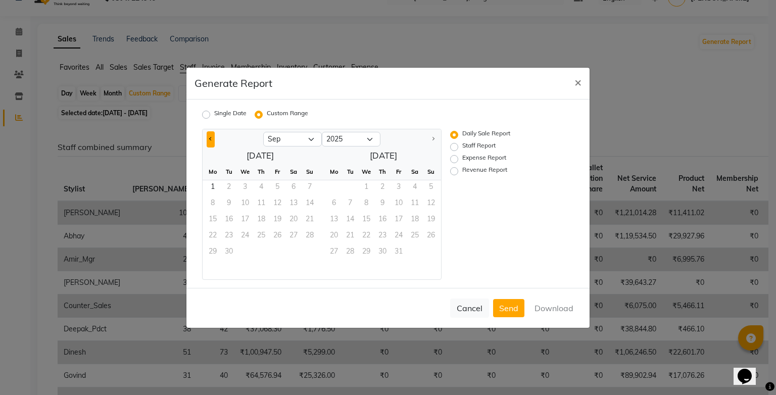
click at [210, 140] on span "Previous month" at bounding box center [211, 139] width 4 height 4
select select "8"
click at [273, 186] on span "1" at bounding box center [277, 188] width 16 height 16
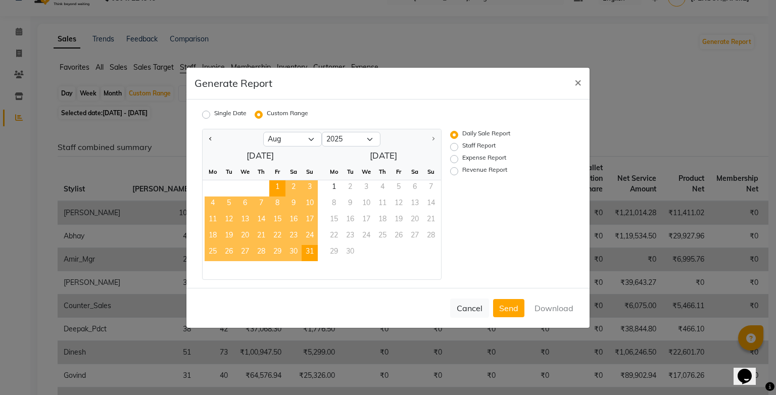
click at [312, 254] on span "31" at bounding box center [310, 253] width 16 height 16
click at [462, 149] on label "Staff Report" at bounding box center [478, 147] width 33 height 12
click at [453, 149] on input "Staff Report" at bounding box center [455, 146] width 7 height 7
radio input "true"
click at [470, 305] on button "Cancel" at bounding box center [469, 308] width 39 height 19
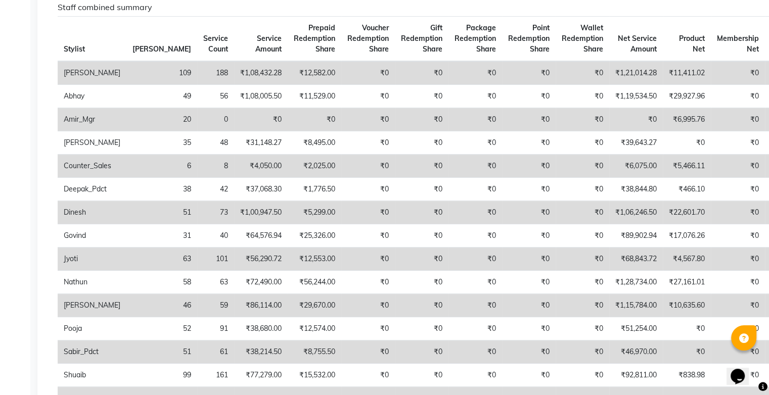
scroll to position [137, 0]
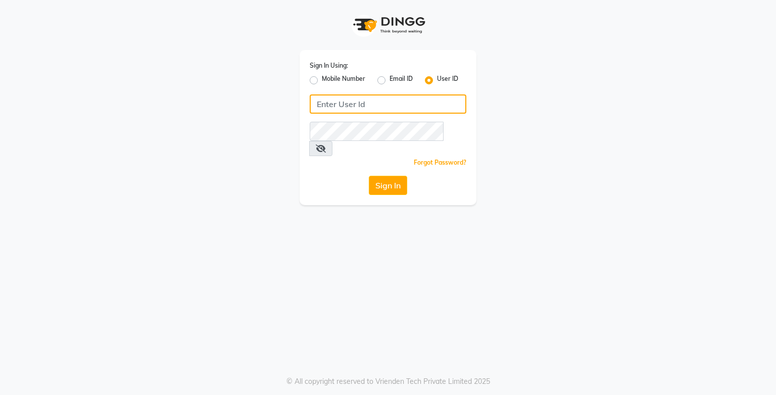
type input "e3750-21"
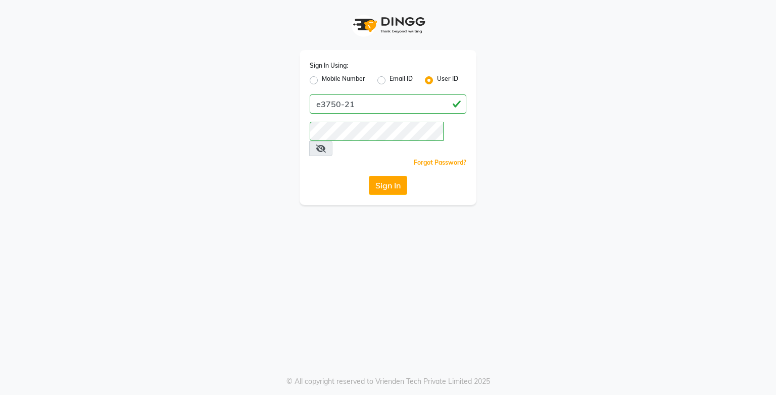
click at [395, 184] on div "Sign In Using: Mobile Number Email ID User ID e3750-21 Remember me Forgot Passw…" at bounding box center [388, 127] width 177 height 155
click at [395, 177] on button "Sign In" at bounding box center [388, 185] width 38 height 19
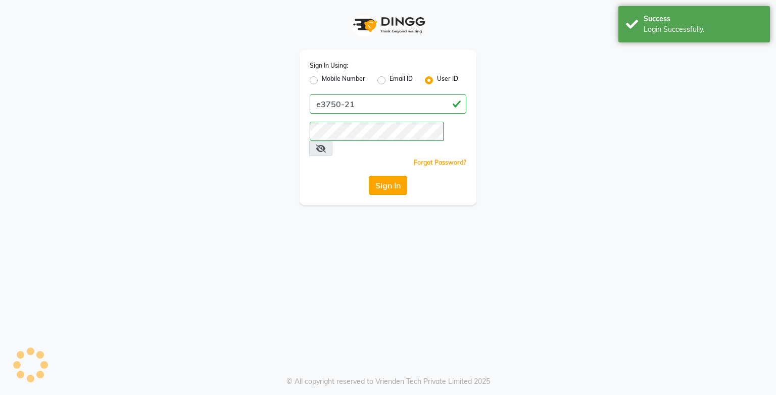
select select "service"
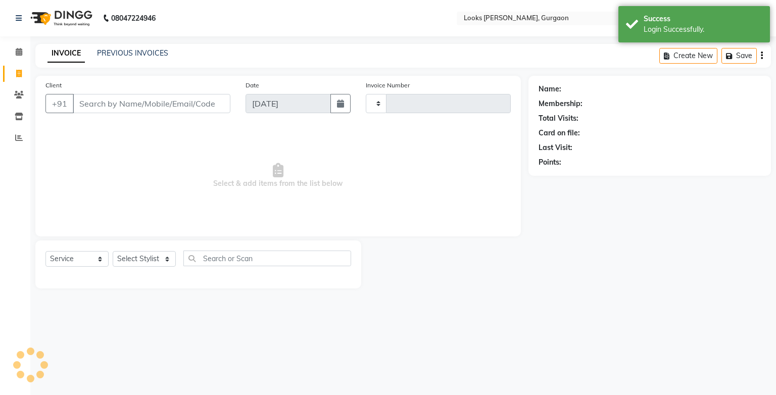
type input "1452"
select select "en"
select select "8452"
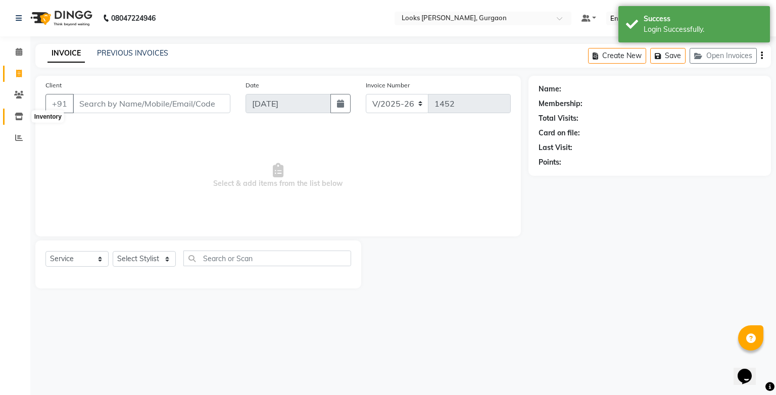
click at [26, 120] on span at bounding box center [19, 117] width 18 height 12
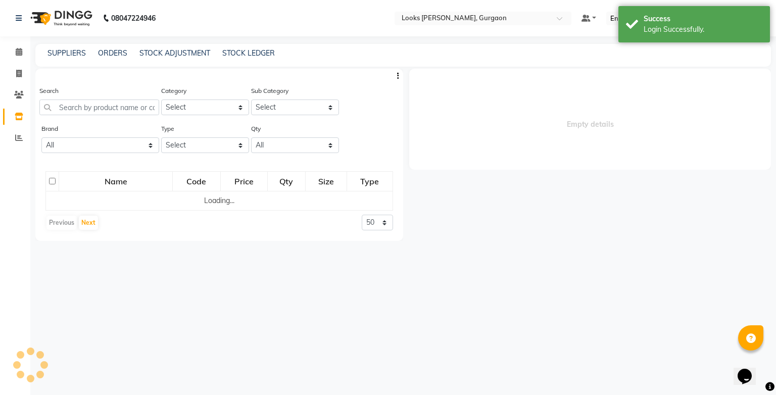
select select
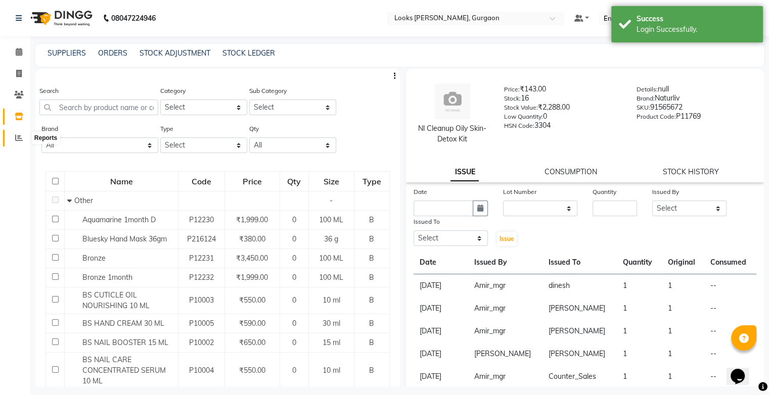
click at [22, 141] on span at bounding box center [19, 138] width 18 height 12
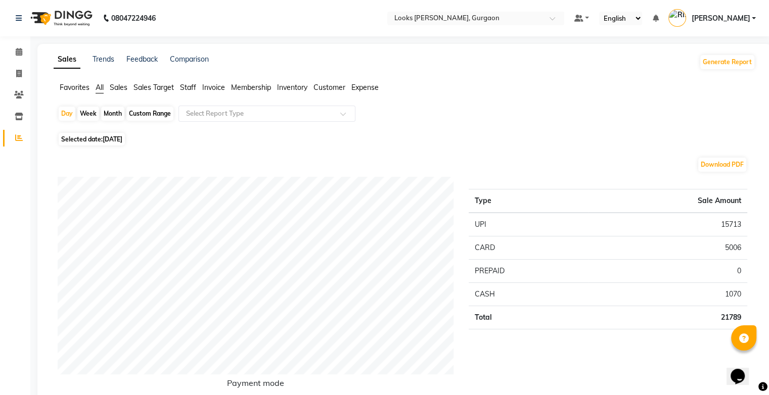
click at [297, 89] on span "Inventory" at bounding box center [292, 87] width 30 height 9
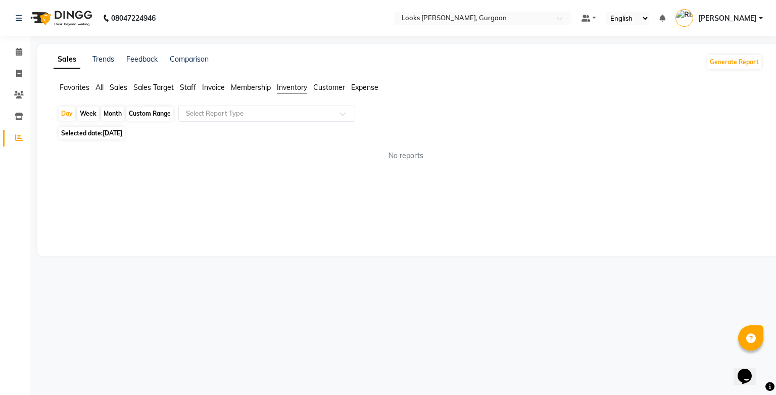
click at [324, 84] on span "Customer" at bounding box center [329, 87] width 32 height 9
click at [123, 86] on span "Sales" at bounding box center [119, 87] width 18 height 9
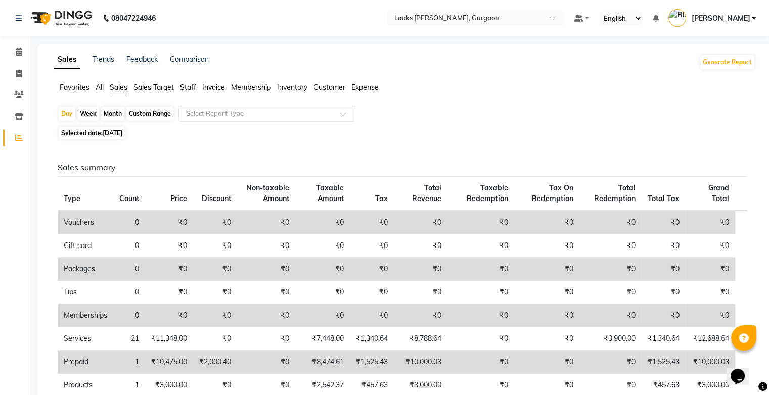
click at [194, 88] on span "Staff" at bounding box center [188, 87] width 16 height 9
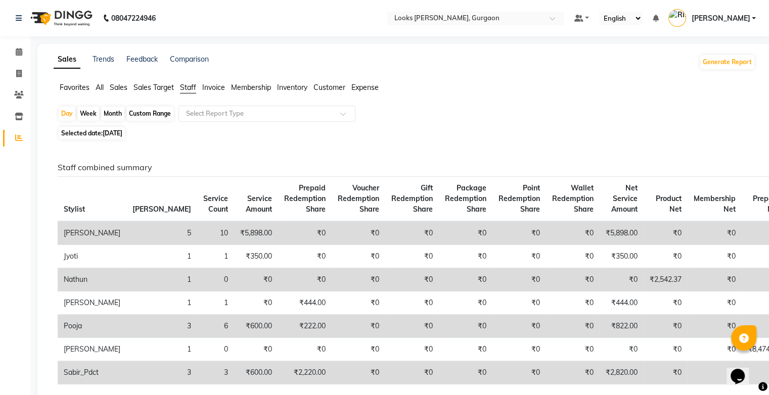
click at [119, 116] on div "Month" at bounding box center [112, 114] width 23 height 14
select select "9"
select select "2025"
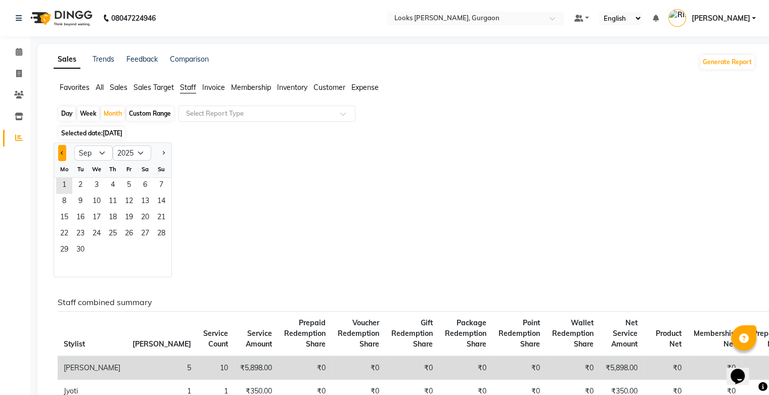
click at [59, 157] on button "Previous month" at bounding box center [62, 153] width 8 height 16
select select "8"
click at [125, 187] on span "1" at bounding box center [129, 186] width 16 height 16
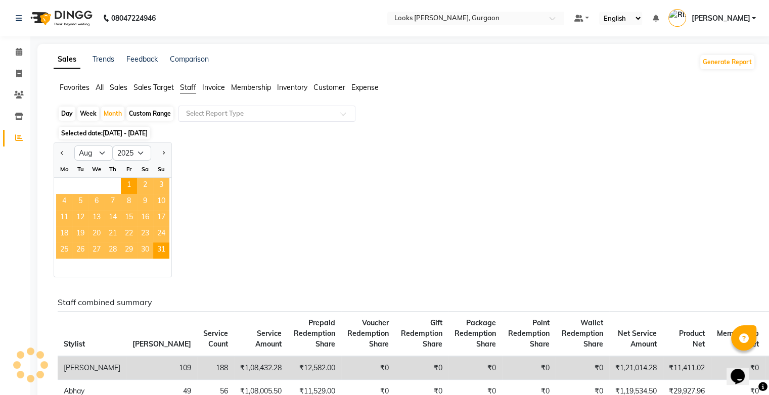
click at [281, 202] on div "Jan Feb Mar Apr May Jun Jul Aug Sep Oct Nov Dec 2015 2016 2017 2018 2019 2020 2…" at bounding box center [404, 210] width 701 height 135
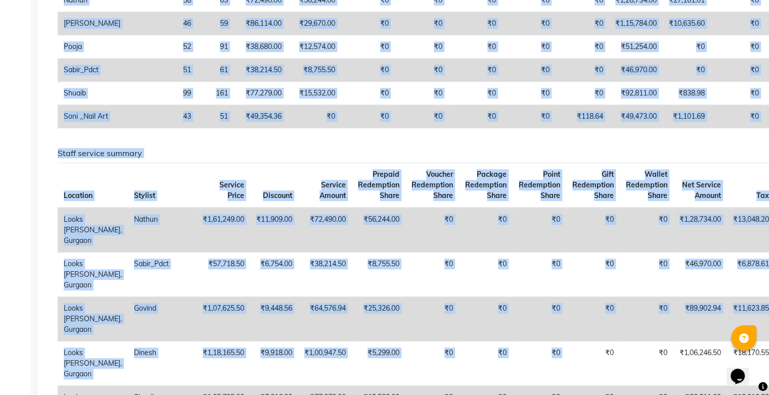
scroll to position [484, 0]
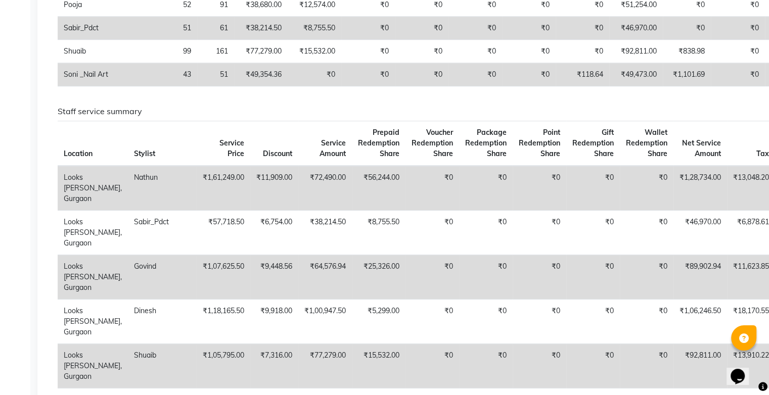
drag, startPoint x: 62, startPoint y: 122, endPoint x: 772, endPoint y: 86, distance: 711.4
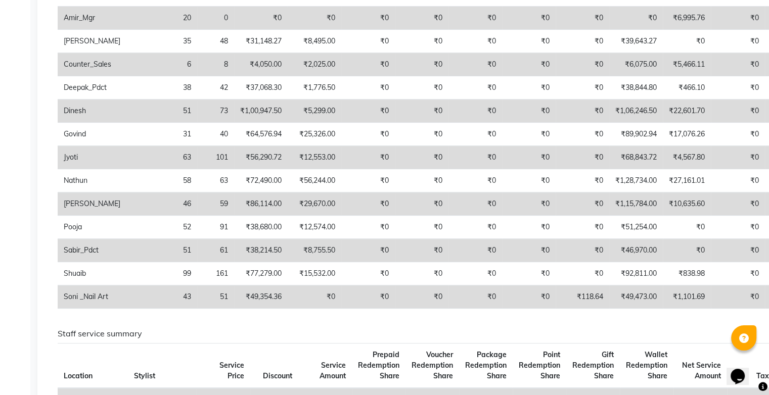
scroll to position [0, 0]
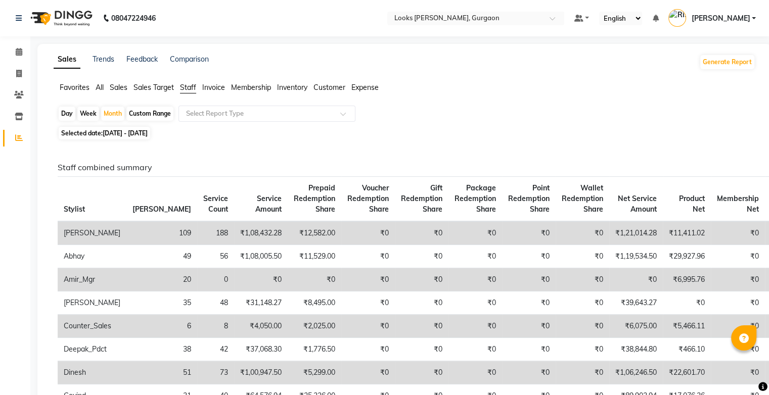
click at [672, 99] on div "Favorites All Sales Sales Target Staff Invoice Membership Inventory Customer Ex…" at bounding box center [404, 91] width 717 height 19
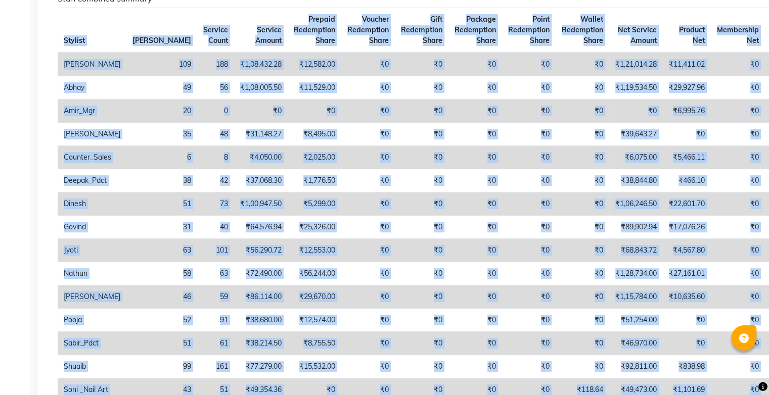
scroll to position [208, 0]
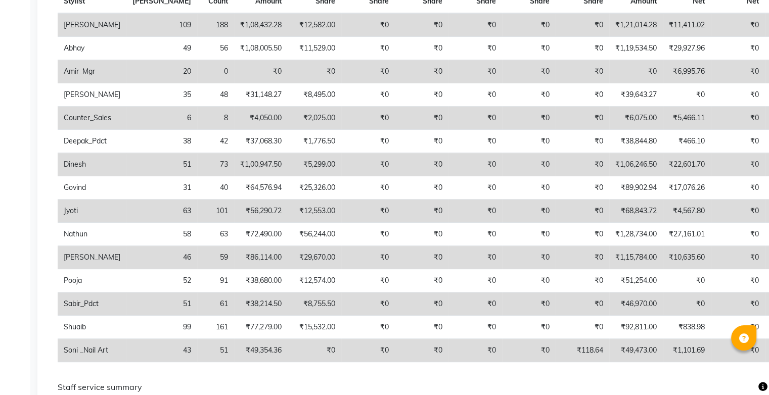
drag, startPoint x: 61, startPoint y: 185, endPoint x: 775, endPoint y: 363, distance: 735.9
